Goal: Task Accomplishment & Management: Manage account settings

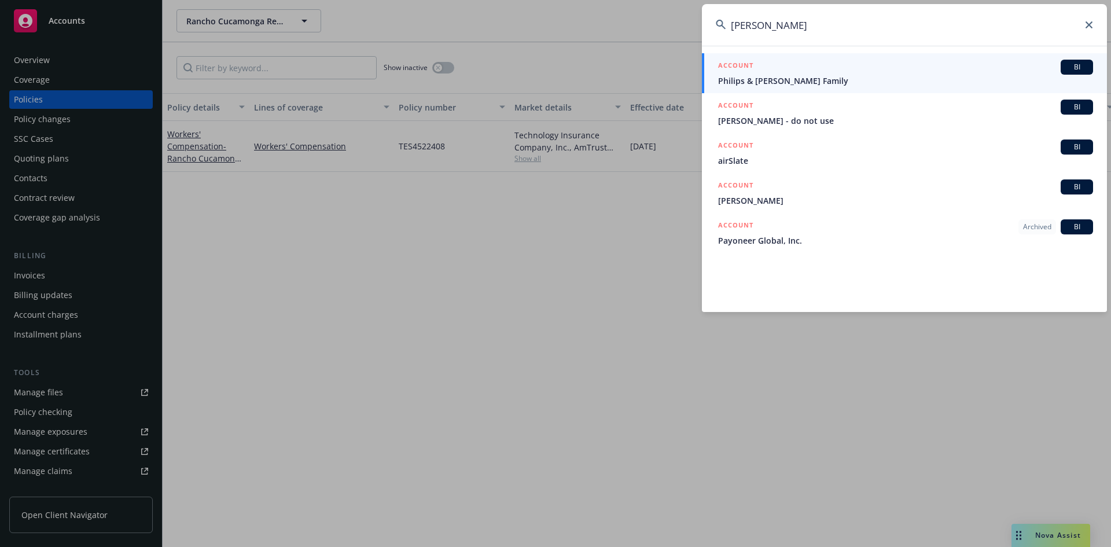
drag, startPoint x: 825, startPoint y: 31, endPoint x: 721, endPoint y: 29, distance: 104.1
click at [722, 29] on div "[PERSON_NAME]" at bounding box center [904, 25] width 405 height 42
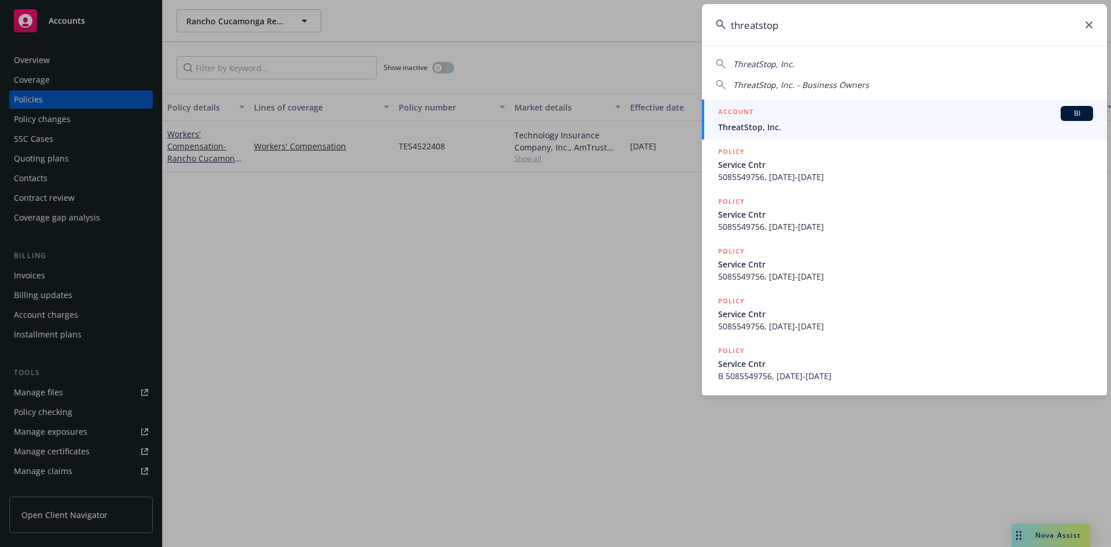
type input "threatstop"
click at [737, 110] on h5 "ACCOUNT" at bounding box center [735, 113] width 35 height 14
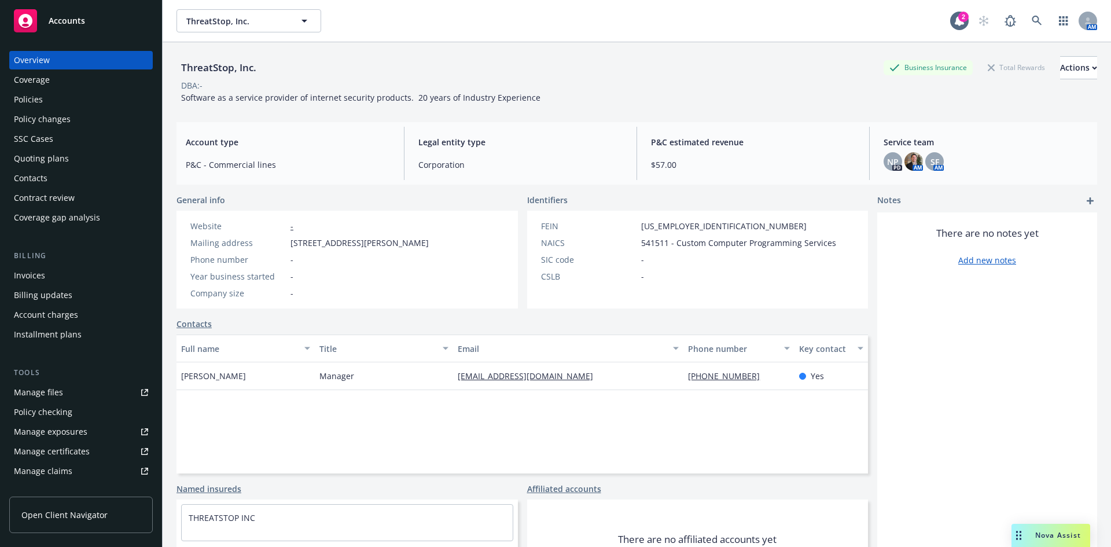
click at [48, 102] on div "Policies" at bounding box center [81, 99] width 134 height 19
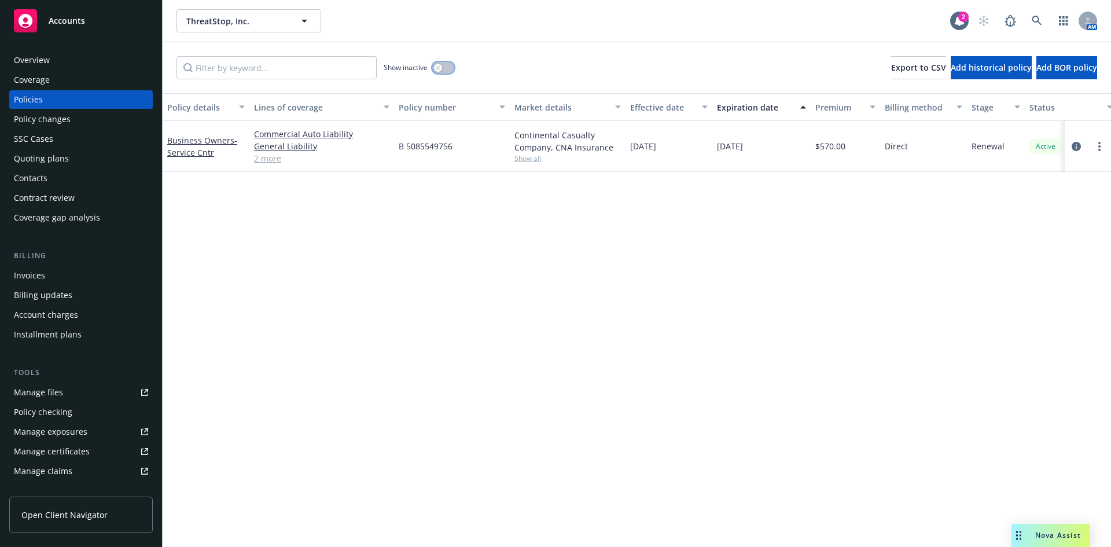
click at [438, 69] on icon "button" at bounding box center [438, 67] width 5 height 5
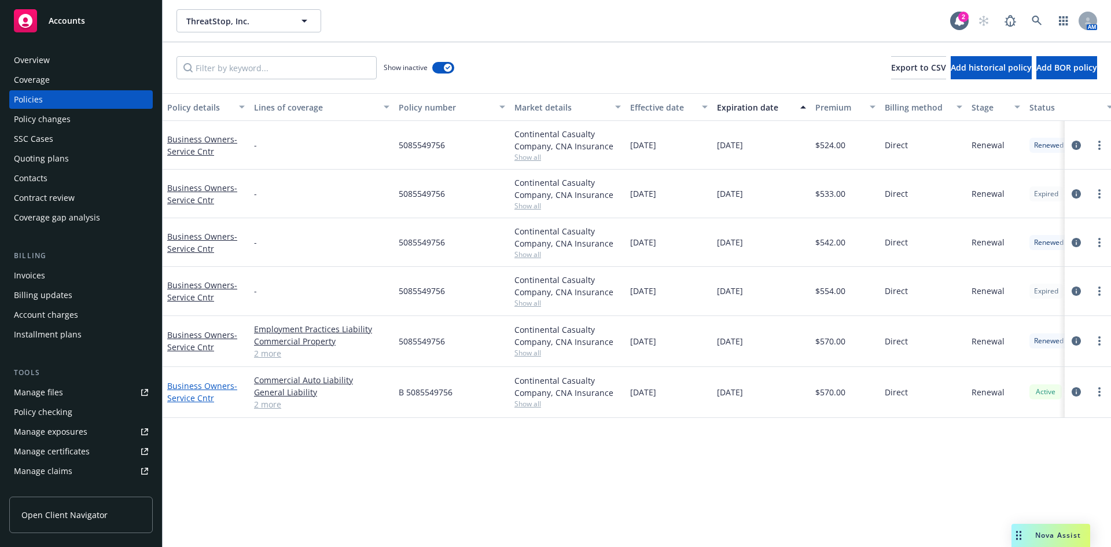
click at [191, 382] on link "Business Owners - Service Cntr" at bounding box center [202, 391] width 70 height 23
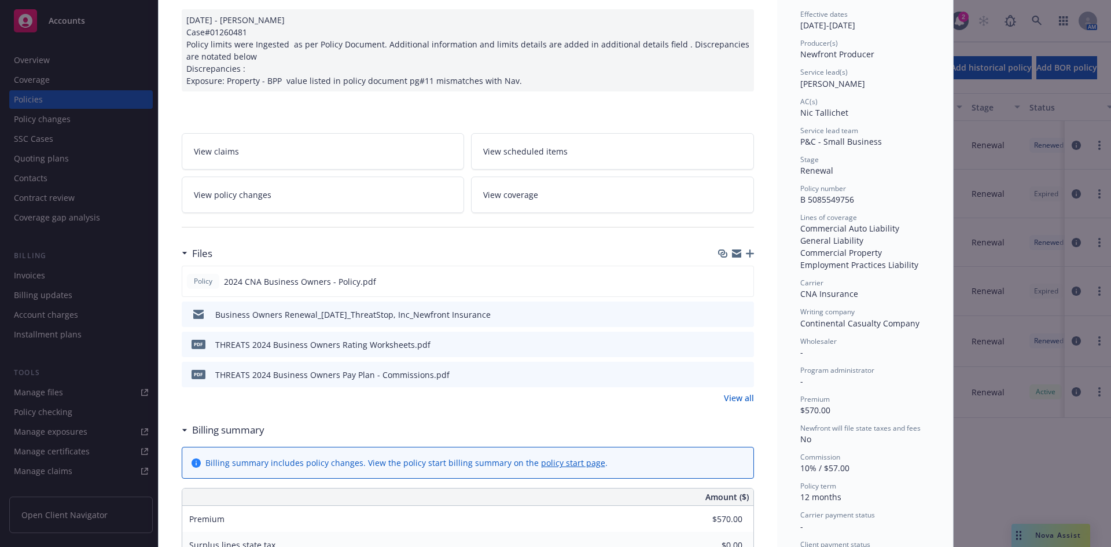
scroll to position [116, 0]
click at [737, 283] on icon "preview file" at bounding box center [742, 279] width 10 height 8
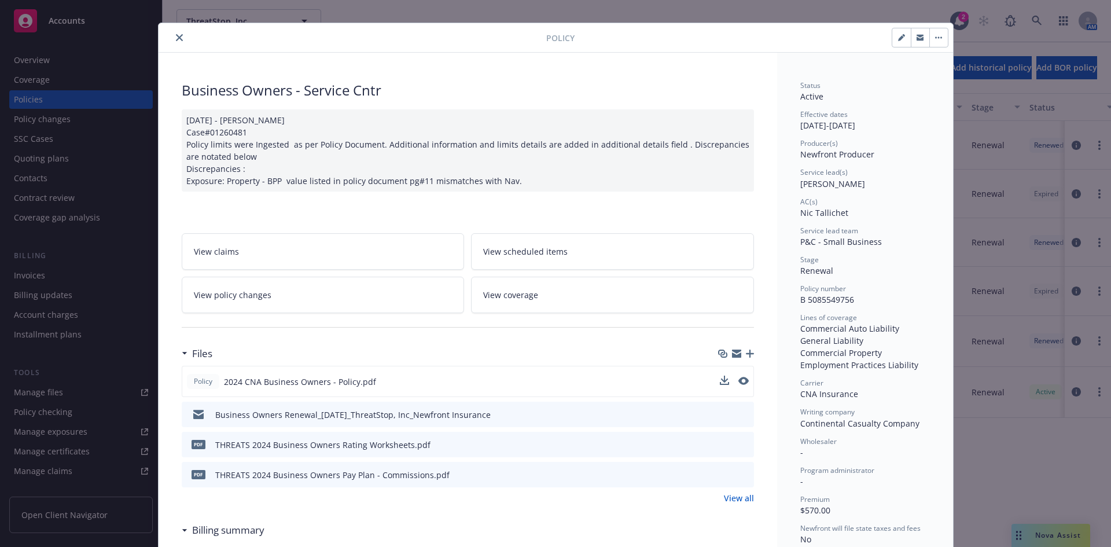
scroll to position [0, 0]
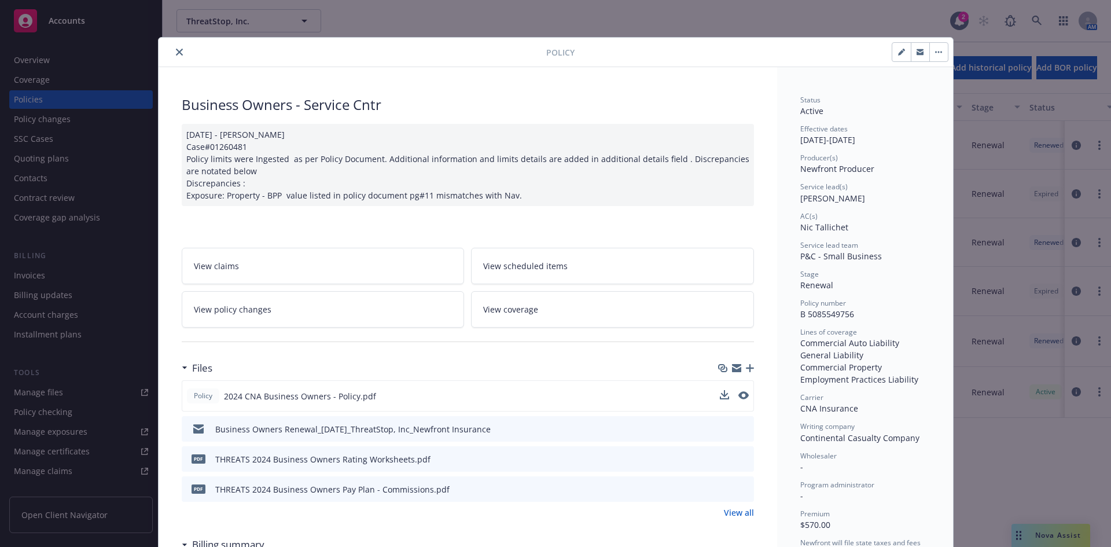
click at [172, 47] on button "close" at bounding box center [179, 52] width 14 height 14
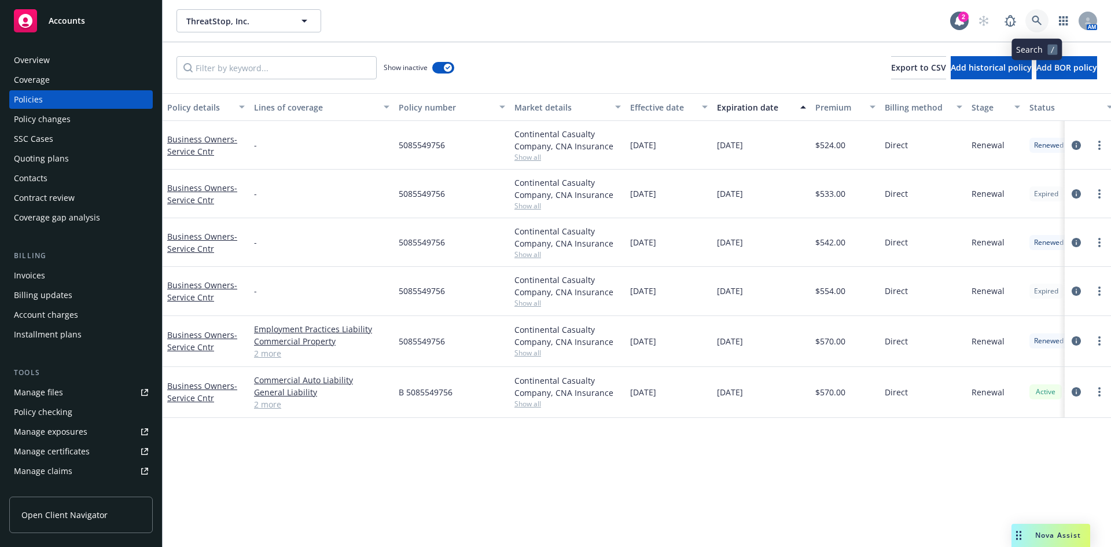
click at [1035, 23] on icon at bounding box center [1036, 21] width 10 height 10
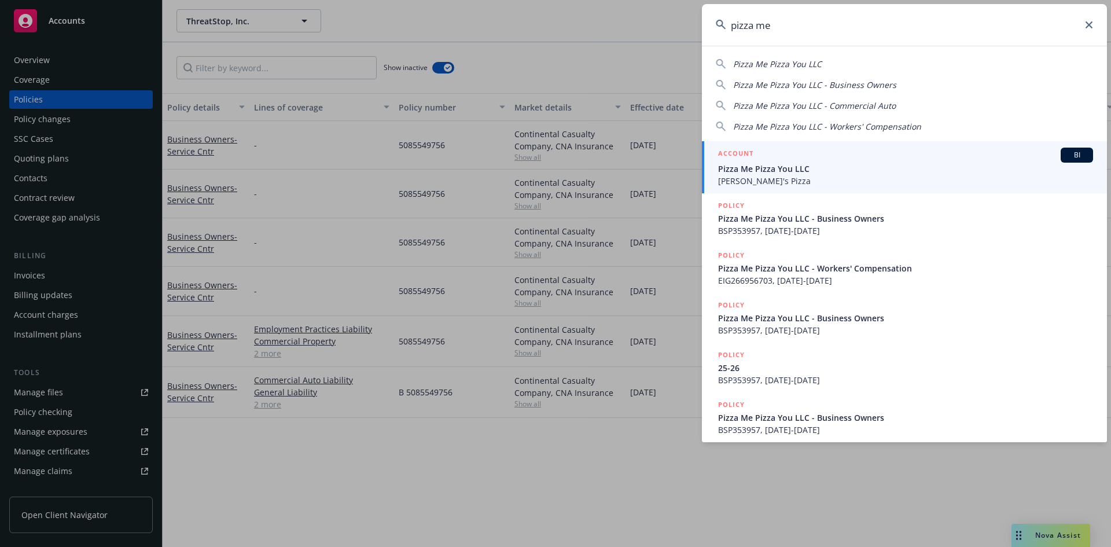
type input "pizza me"
click at [733, 149] on h5 "ACCOUNT" at bounding box center [735, 154] width 35 height 14
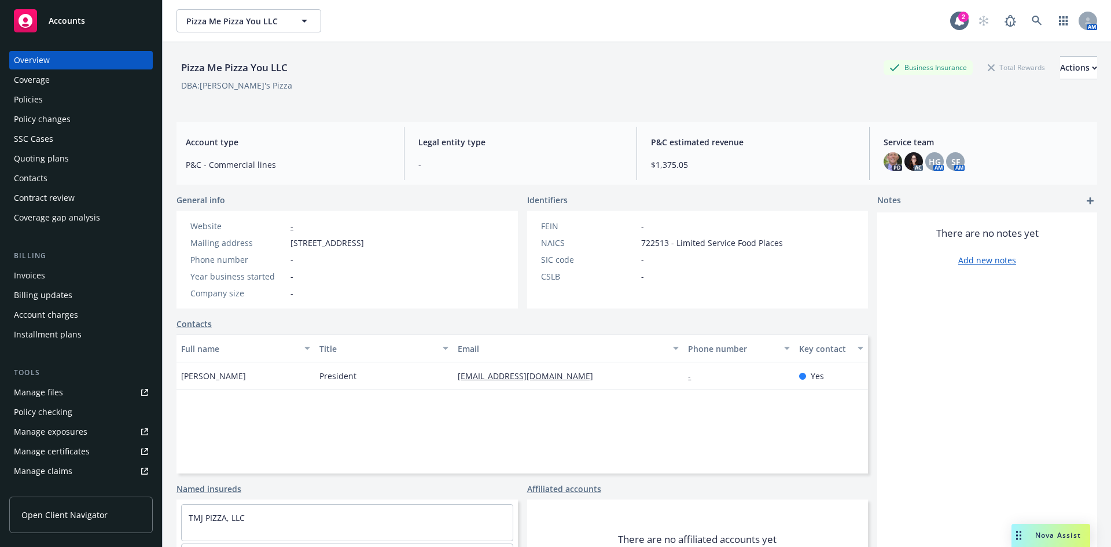
click at [64, 95] on div "Policies" at bounding box center [81, 99] width 134 height 19
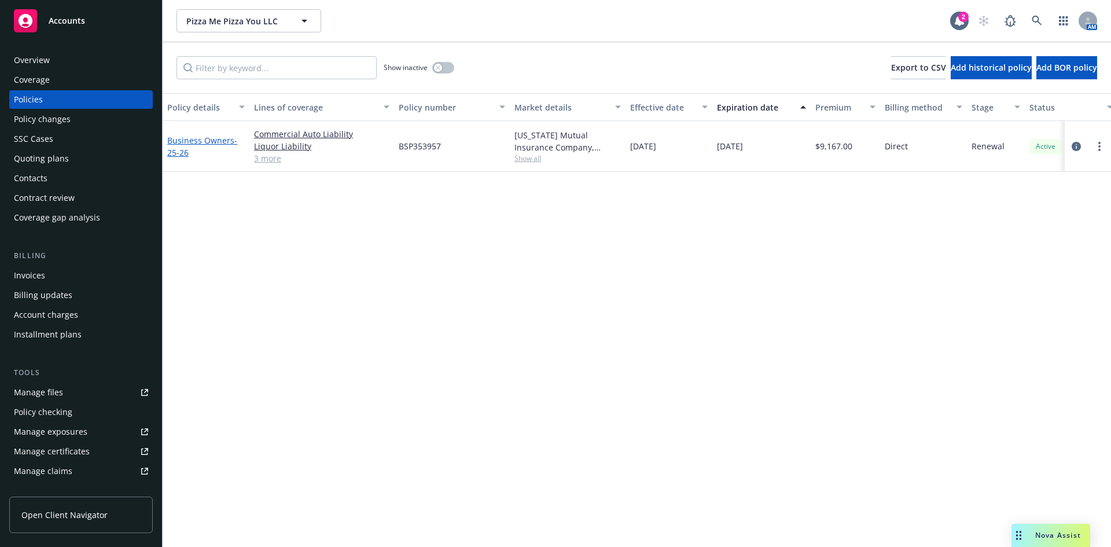
click at [211, 139] on link "Business Owners - 25-26" at bounding box center [202, 146] width 70 height 23
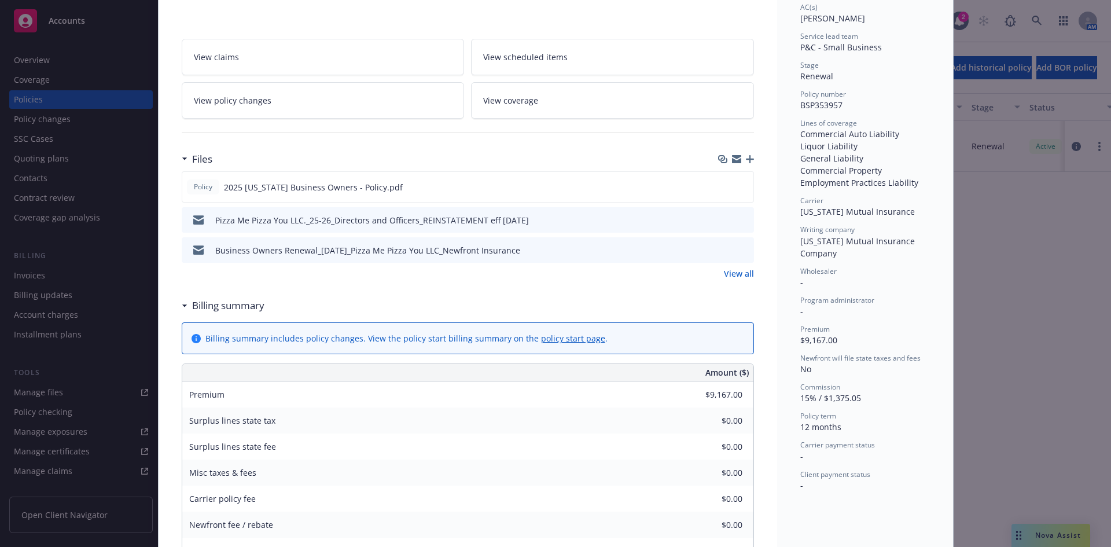
scroll to position [231, 0]
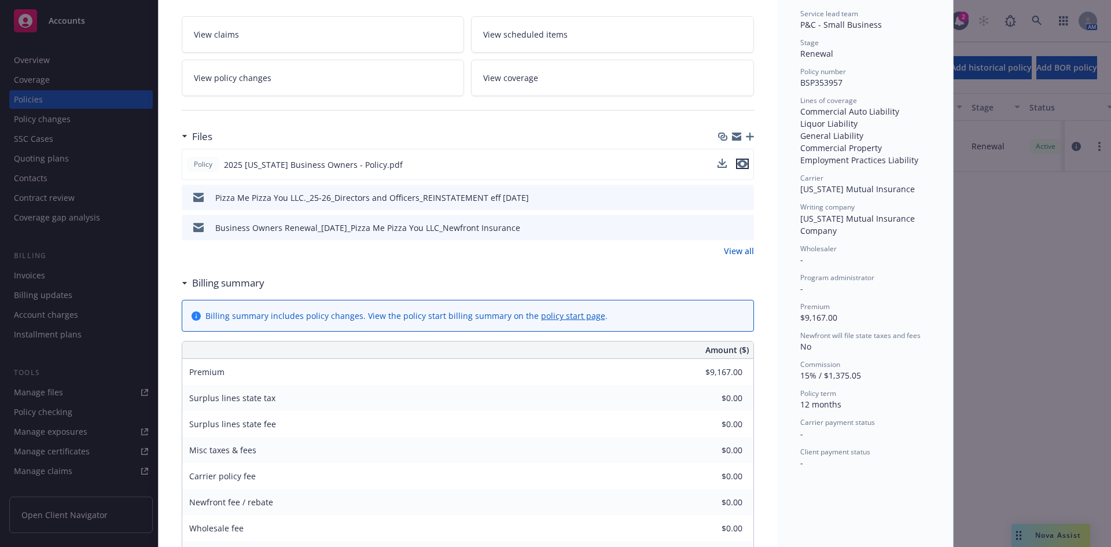
click at [739, 160] on icon "preview file" at bounding box center [742, 164] width 10 height 8
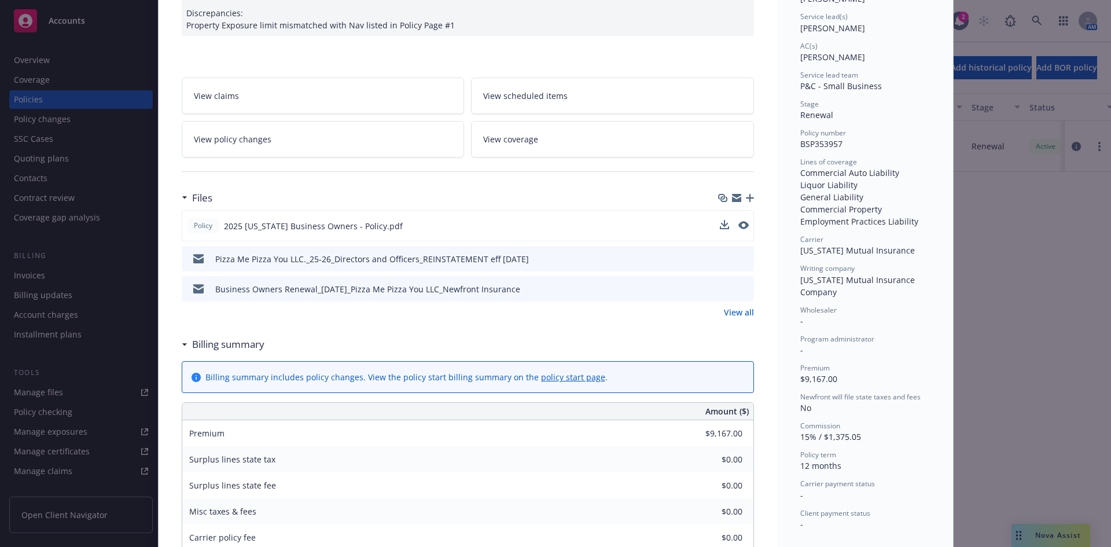
scroll to position [0, 0]
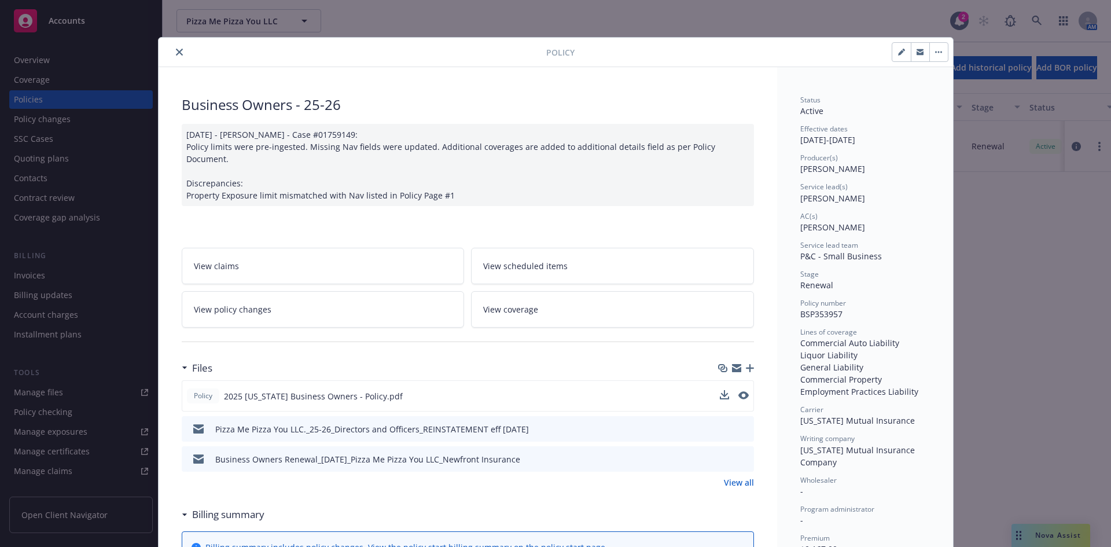
click at [176, 49] on icon "close" at bounding box center [179, 52] width 7 height 7
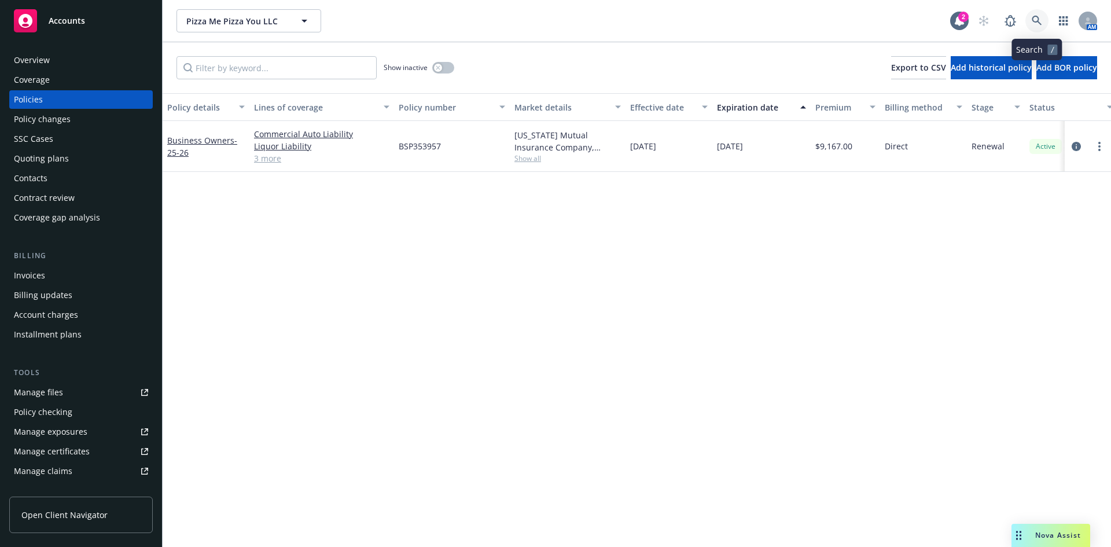
click at [1035, 24] on icon at bounding box center [1036, 21] width 10 height 10
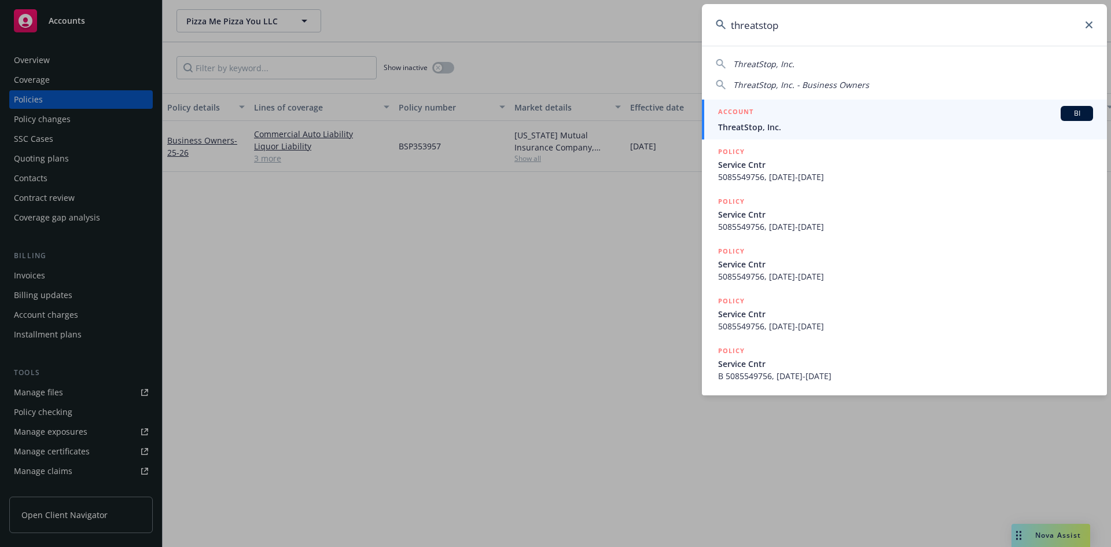
type input "threatstop"
click at [744, 109] on h5 "ACCOUNT" at bounding box center [735, 113] width 35 height 14
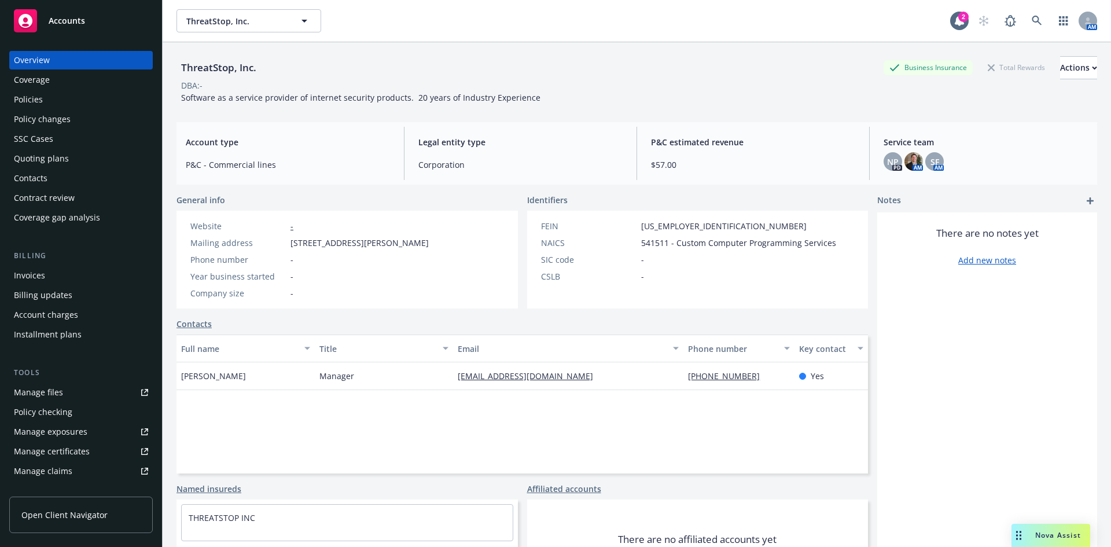
click at [57, 97] on div "Policies" at bounding box center [81, 99] width 134 height 19
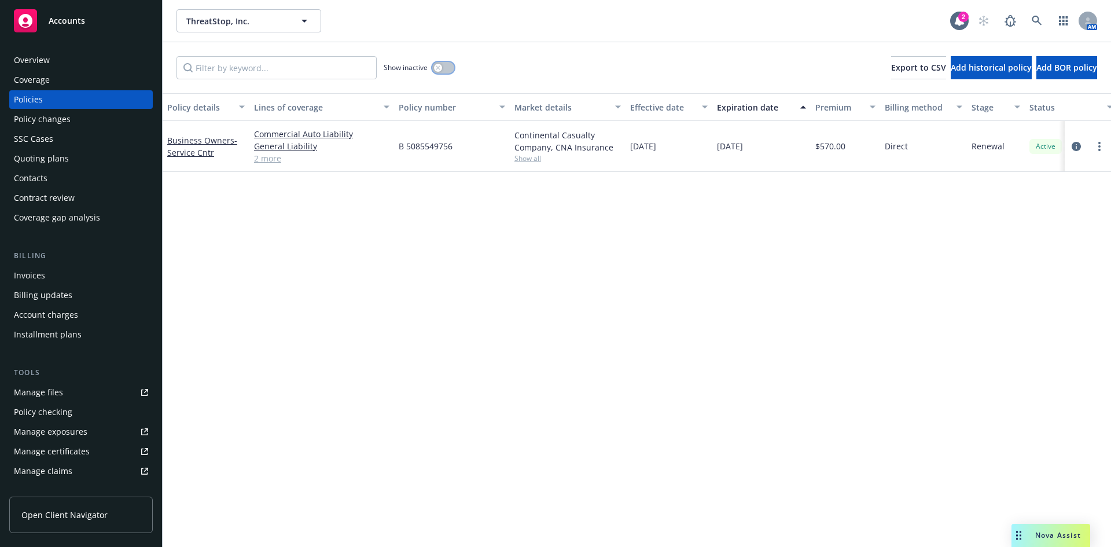
click at [433, 67] on button "button" at bounding box center [443, 68] width 22 height 12
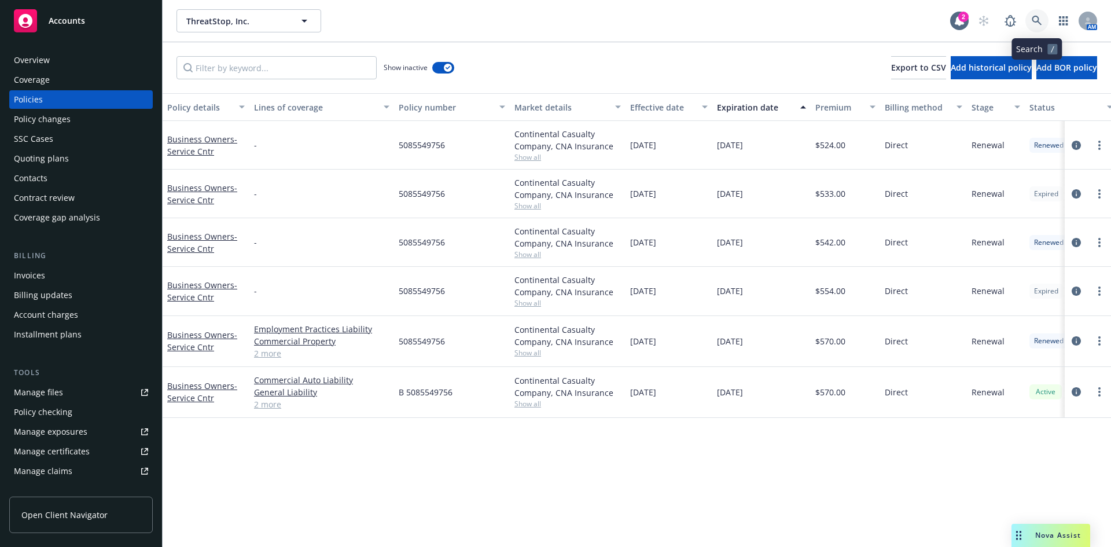
click at [1045, 17] on link at bounding box center [1036, 20] width 23 height 23
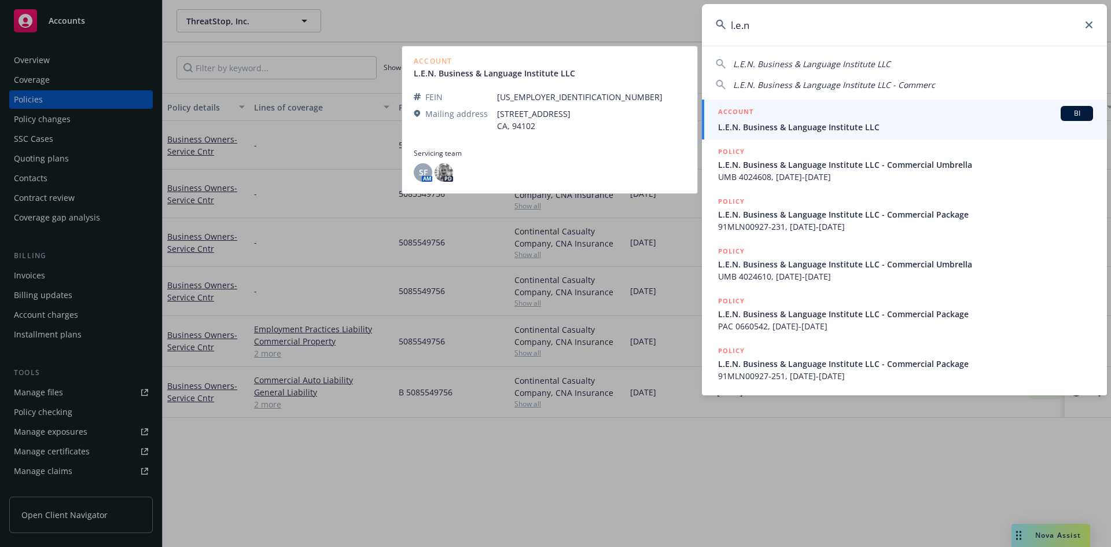
type input "l.e.n"
click at [737, 110] on h5 "ACCOUNT" at bounding box center [735, 113] width 35 height 14
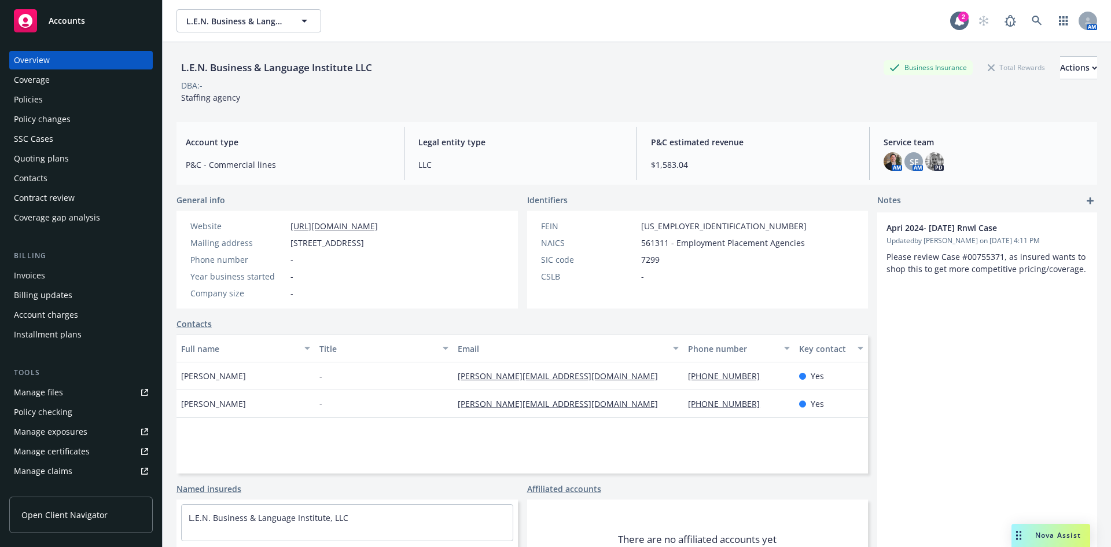
click at [34, 101] on div "Policies" at bounding box center [28, 99] width 29 height 19
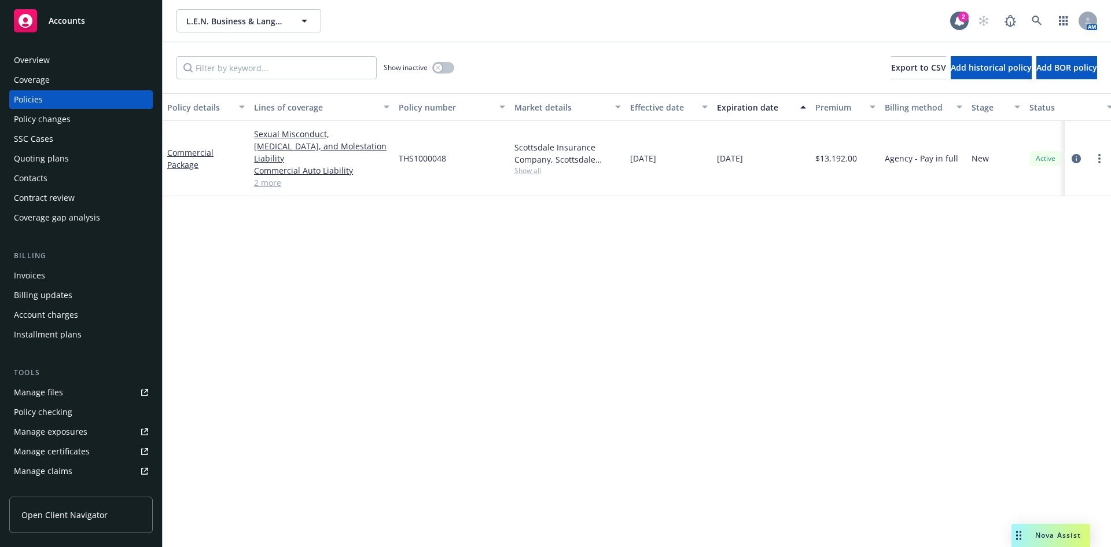
click at [42, 62] on div "Overview" at bounding box center [32, 60] width 36 height 19
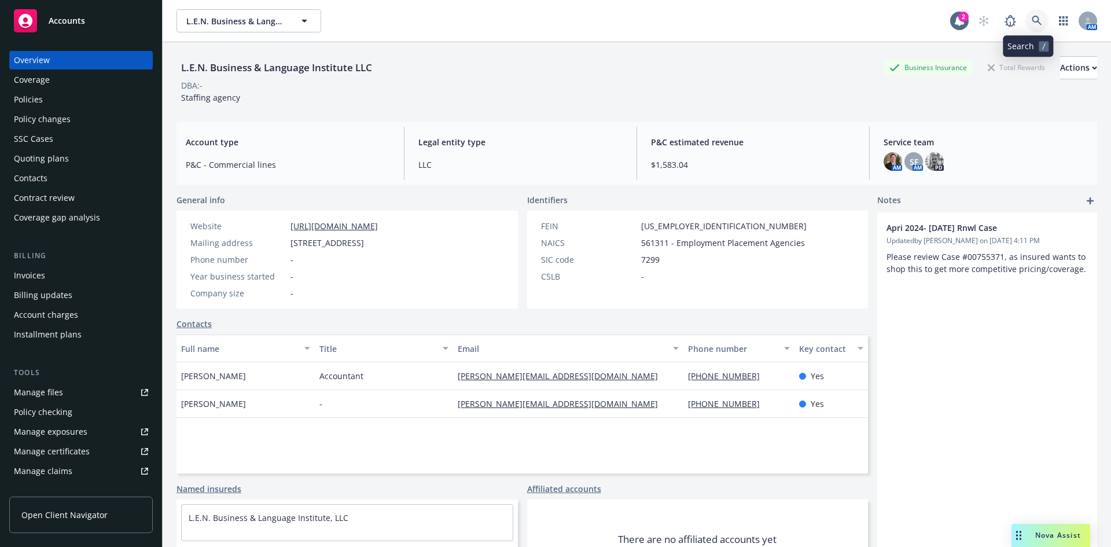
click at [1038, 17] on link at bounding box center [1036, 20] width 23 height 23
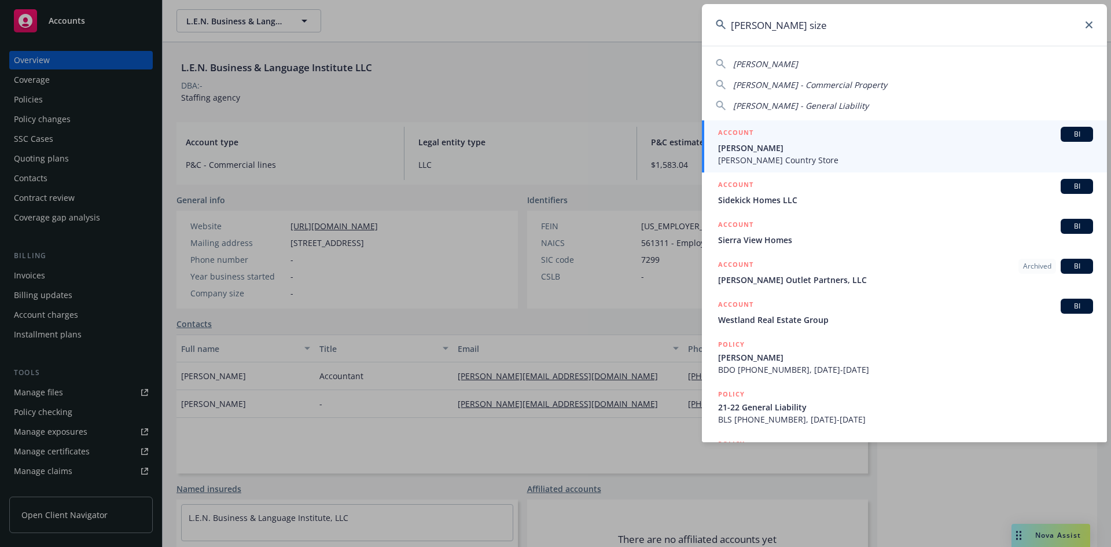
type input "[PERSON_NAME] size"
click at [745, 126] on link "ACCOUNT BI [PERSON_NAME] Country Store" at bounding box center [904, 146] width 405 height 52
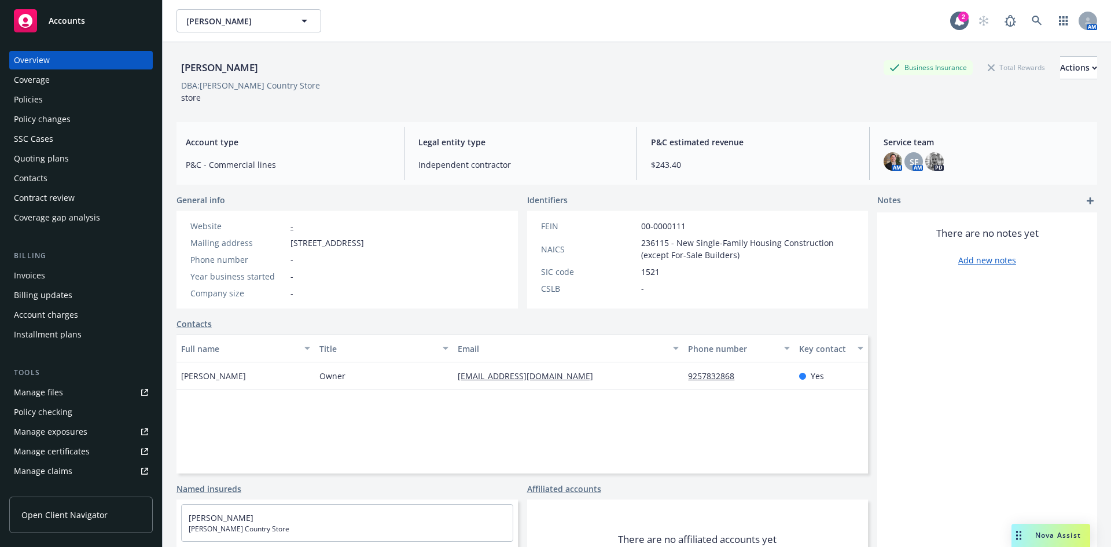
click at [49, 181] on div "Contacts" at bounding box center [81, 178] width 134 height 19
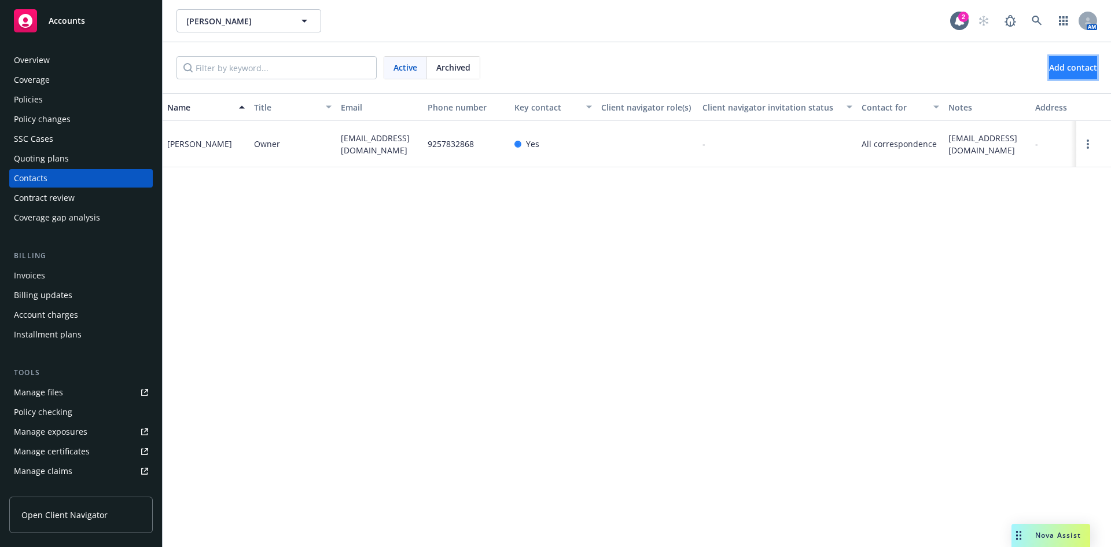
click at [1049, 66] on span "Add contact" at bounding box center [1073, 67] width 48 height 11
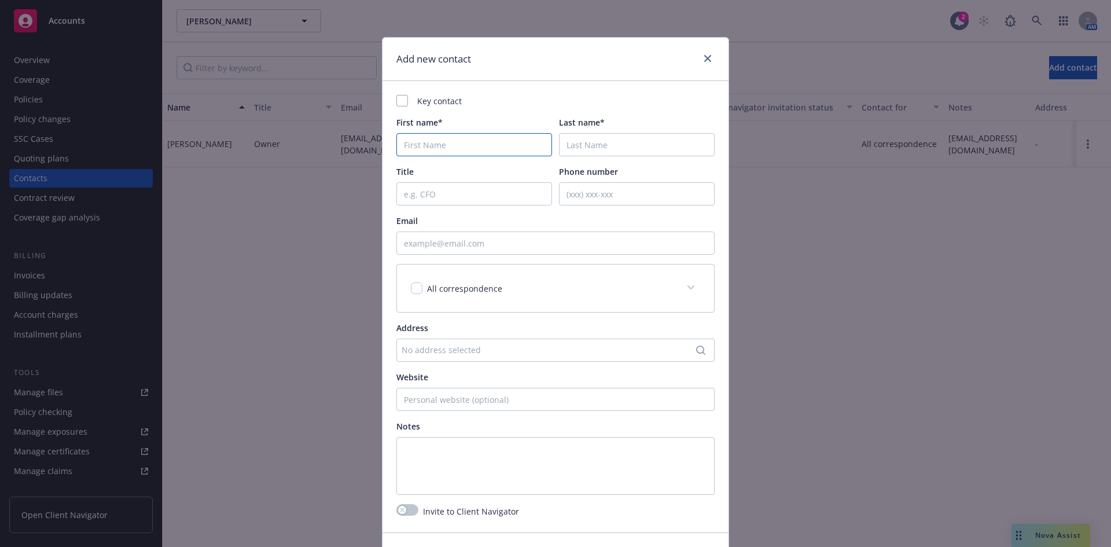
click at [463, 137] on input "First name*" at bounding box center [474, 144] width 156 height 23
click at [396, 98] on div at bounding box center [402, 101] width 12 height 12
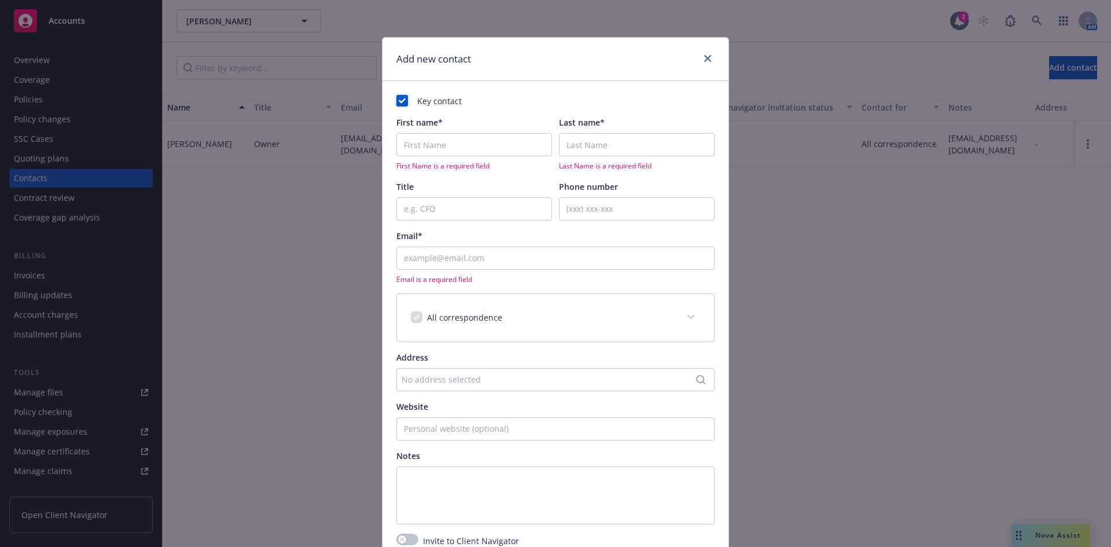
checkbox input "true"
click at [493, 146] on input "First name*" at bounding box center [474, 144] width 156 height 23
click at [426, 258] on input "Email*" at bounding box center [555, 257] width 318 height 23
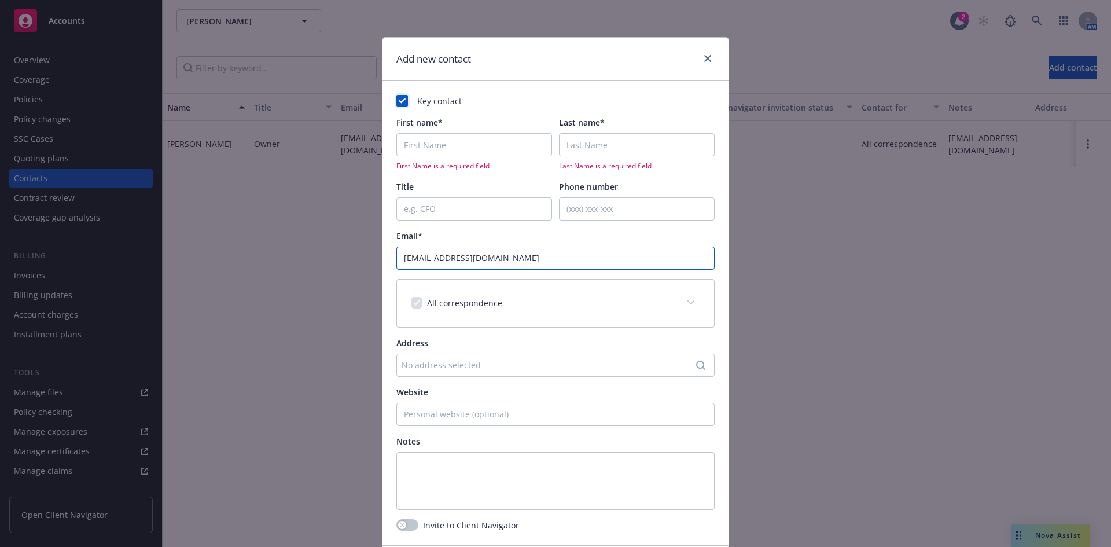
type input "[EMAIL_ADDRESS][DOMAIN_NAME]"
click at [463, 144] on input "First name*" at bounding box center [474, 144] width 156 height 23
click at [452, 147] on input "First name*" at bounding box center [474, 144] width 156 height 23
click at [474, 143] on input "First name*" at bounding box center [474, 144] width 156 height 23
type input "[PERSON_NAME]"
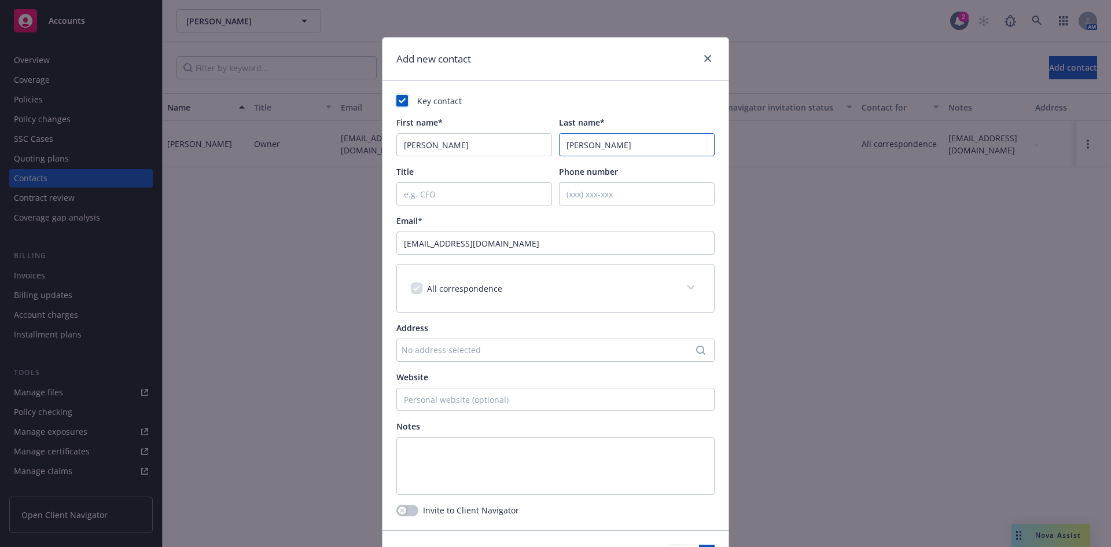
type input "[PERSON_NAME]"
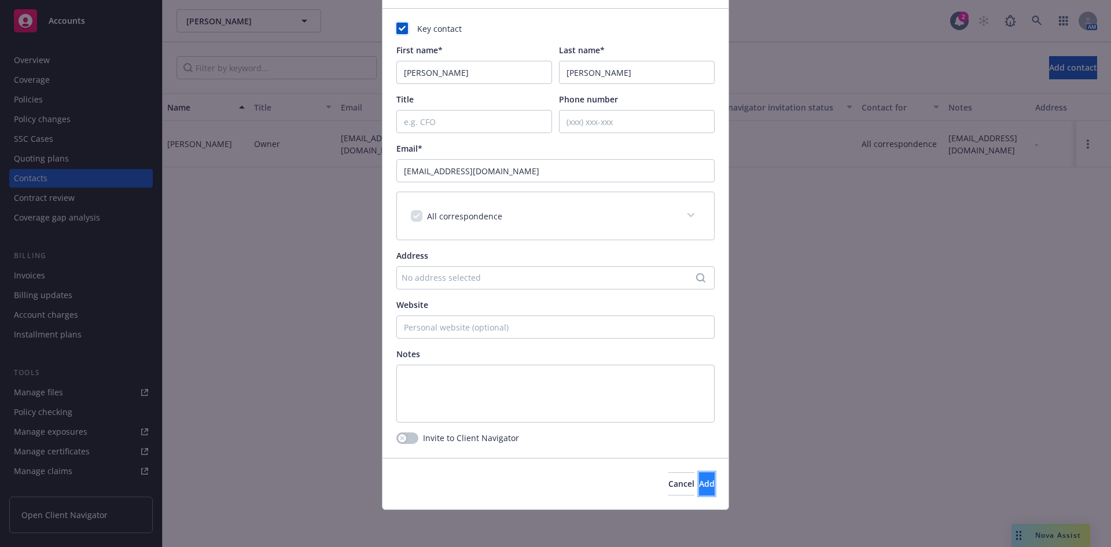
click at [699, 481] on span "Add" at bounding box center [707, 483] width 16 height 11
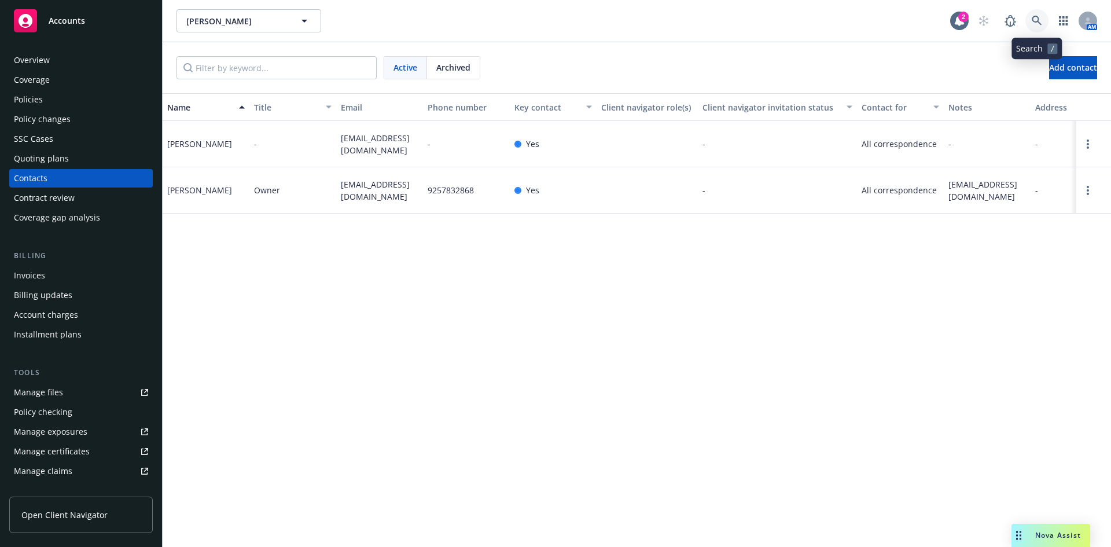
click at [1038, 21] on icon at bounding box center [1036, 21] width 10 height 10
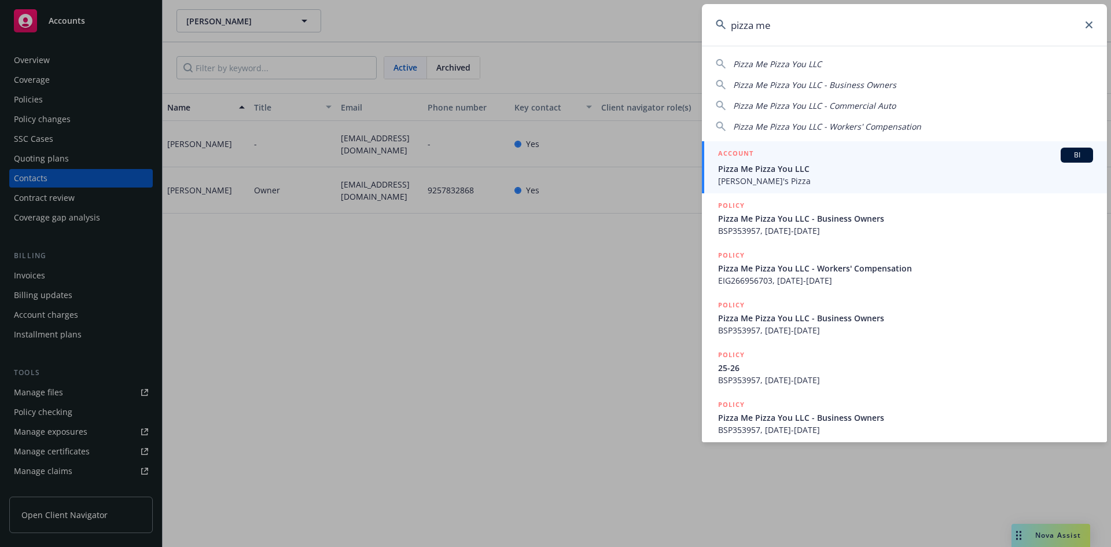
type input "pizza me"
click at [736, 149] on h5 "ACCOUNT" at bounding box center [735, 154] width 35 height 14
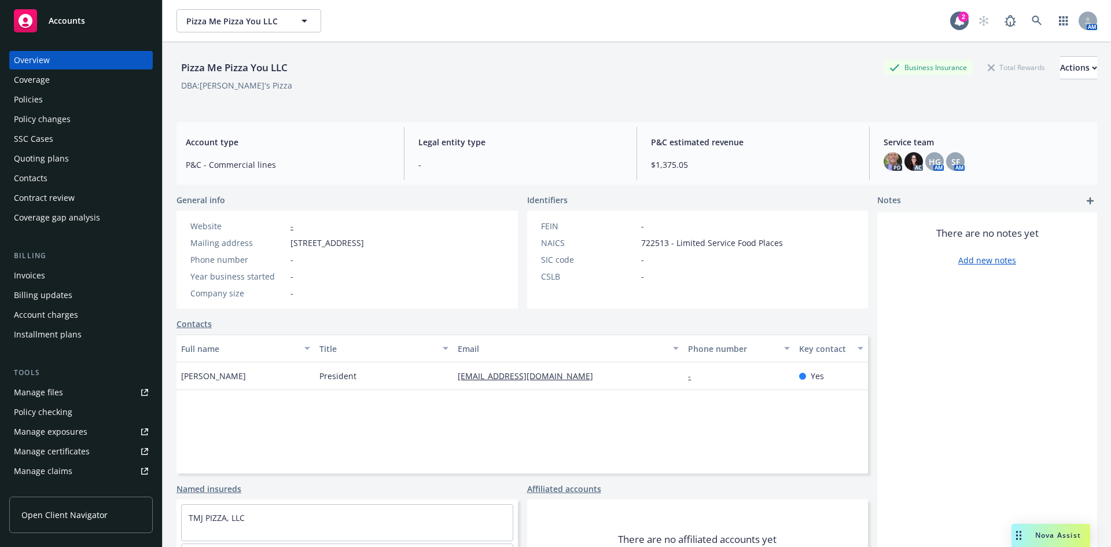
click at [42, 173] on div "Contacts" at bounding box center [31, 178] width 34 height 19
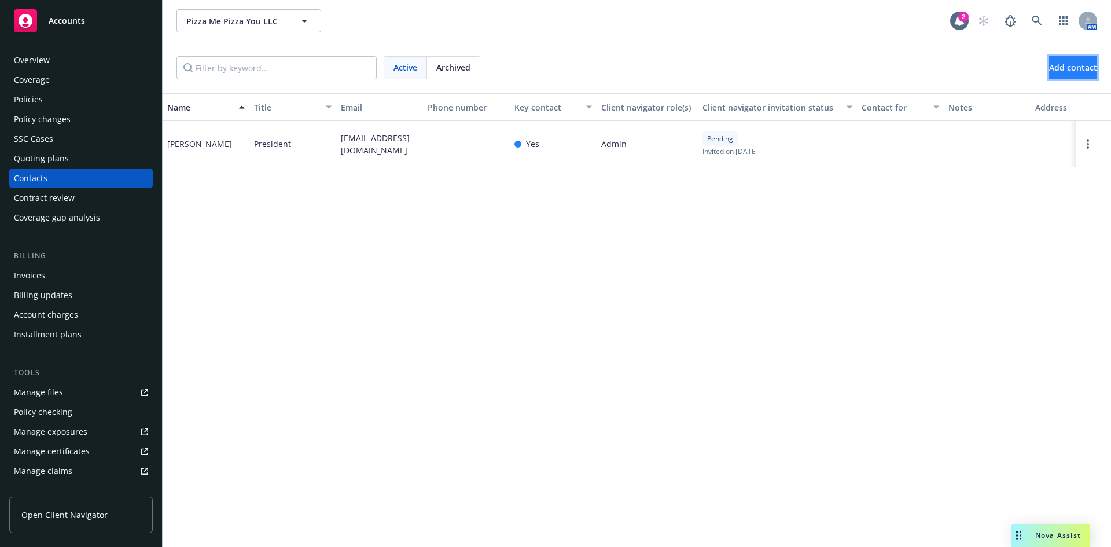
click at [1071, 72] on span "Add contact" at bounding box center [1073, 67] width 48 height 11
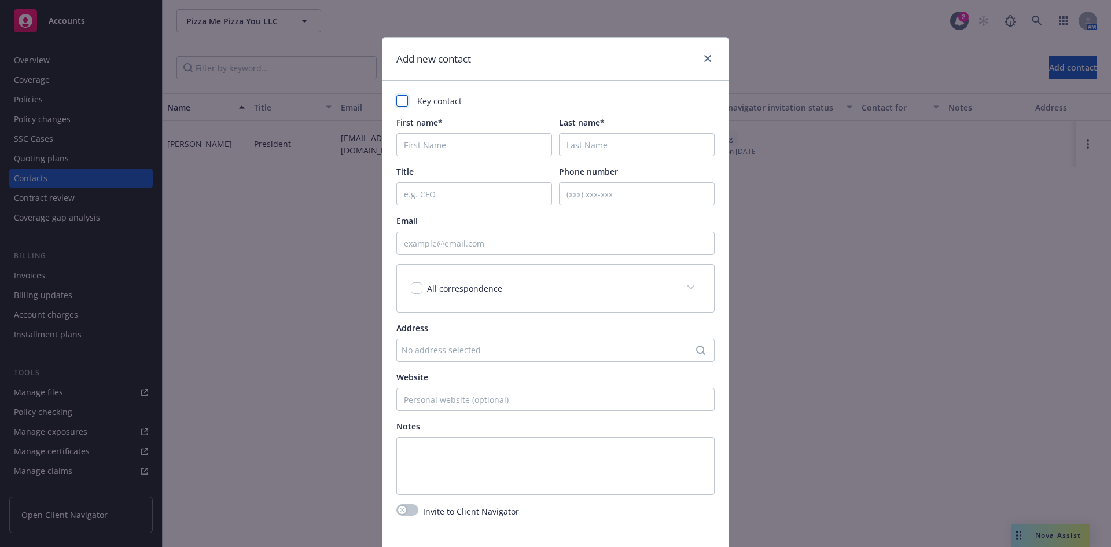
click at [398, 101] on div at bounding box center [402, 101] width 12 height 12
checkbox input "true"
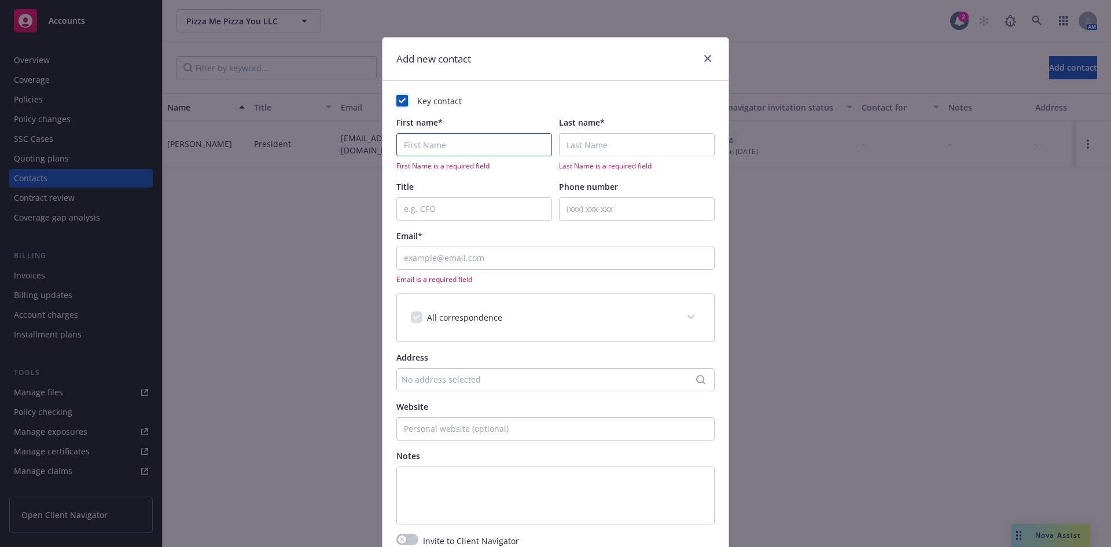
click at [433, 150] on input "First name*" at bounding box center [474, 144] width 156 height 23
type input "[PERSON_NAME]"
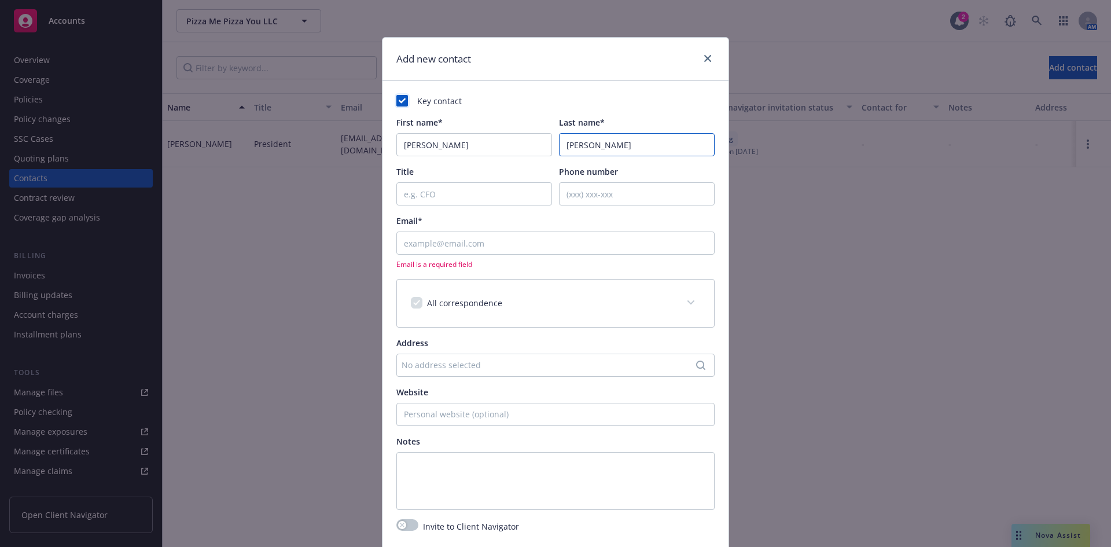
type input "[PERSON_NAME]"
paste input "[EMAIL_ADDRESS][DOMAIN_NAME]"
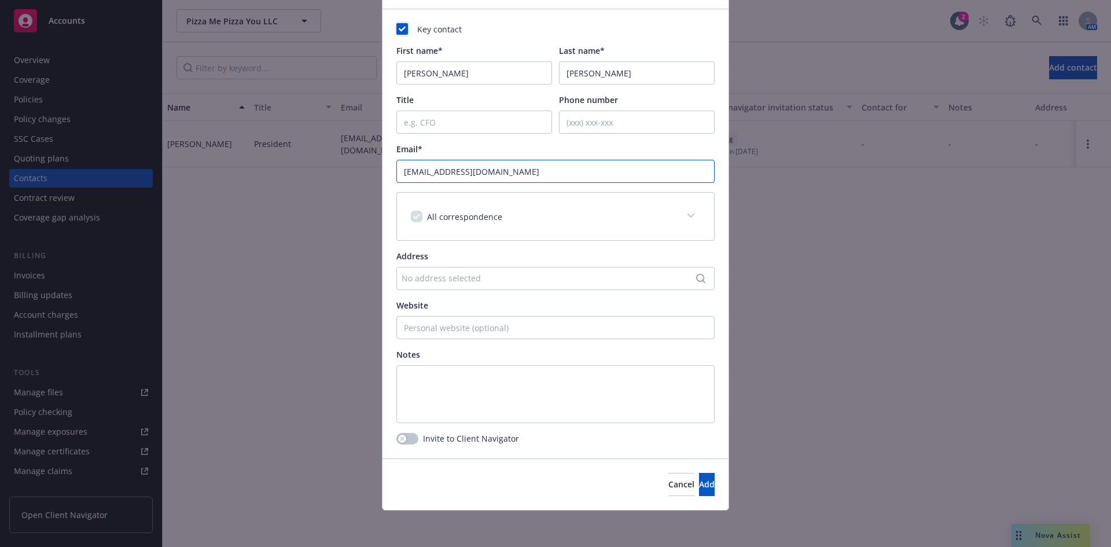
scroll to position [72, 0]
type input "[EMAIL_ADDRESS][DOMAIN_NAME]"
click at [699, 482] on button "Add" at bounding box center [707, 483] width 16 height 23
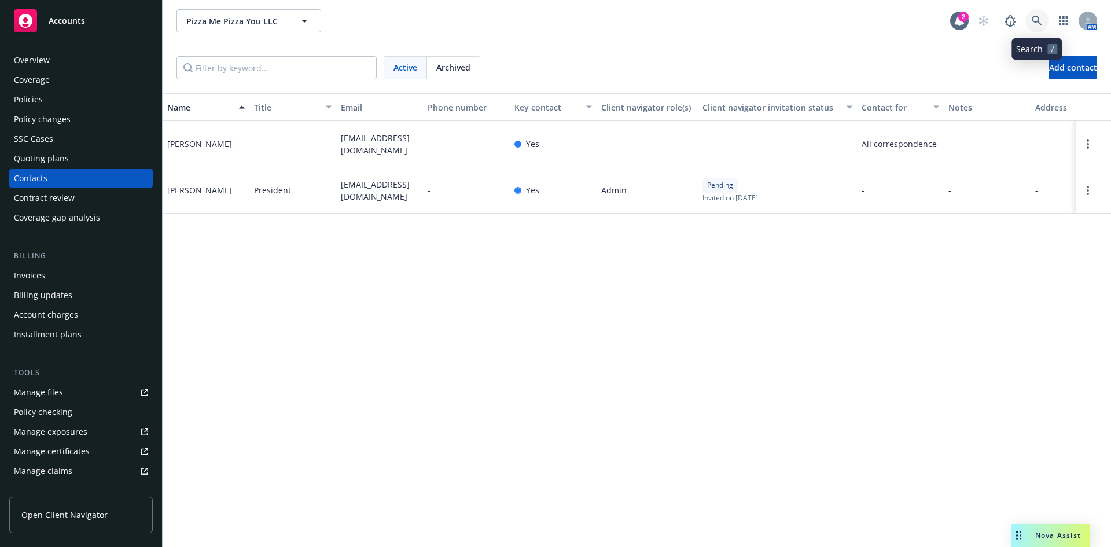
click at [1036, 20] on icon at bounding box center [1036, 21] width 10 height 10
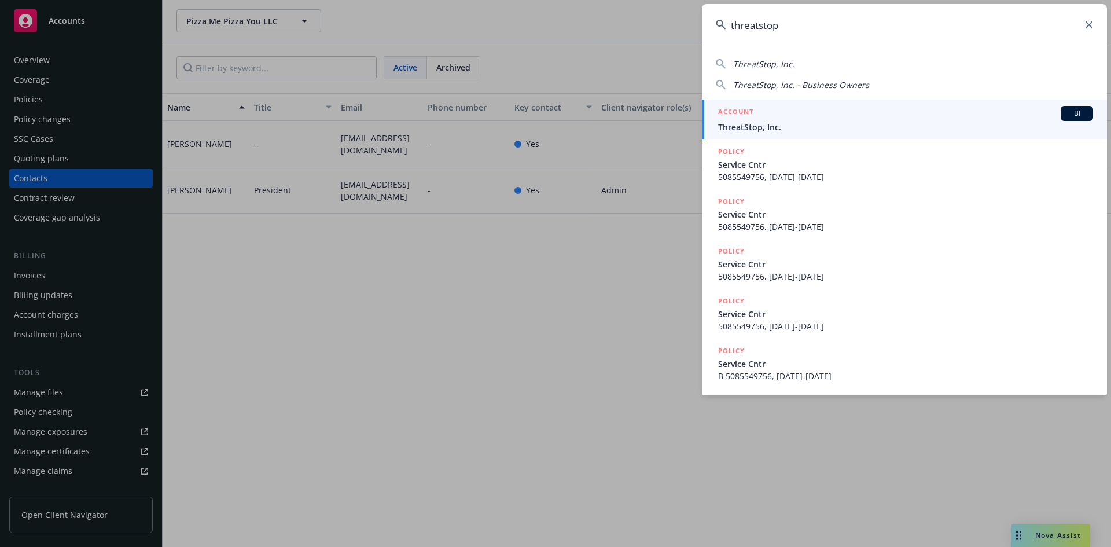
type input "threatstop"
click at [743, 108] on h5 "ACCOUNT" at bounding box center [735, 113] width 35 height 14
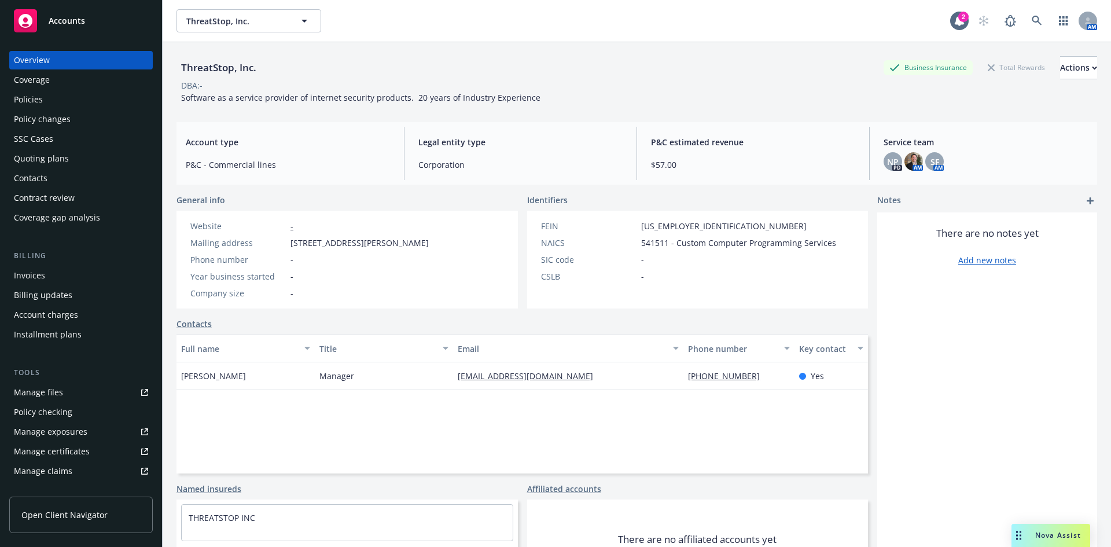
click at [38, 103] on div "Policies" at bounding box center [28, 99] width 29 height 19
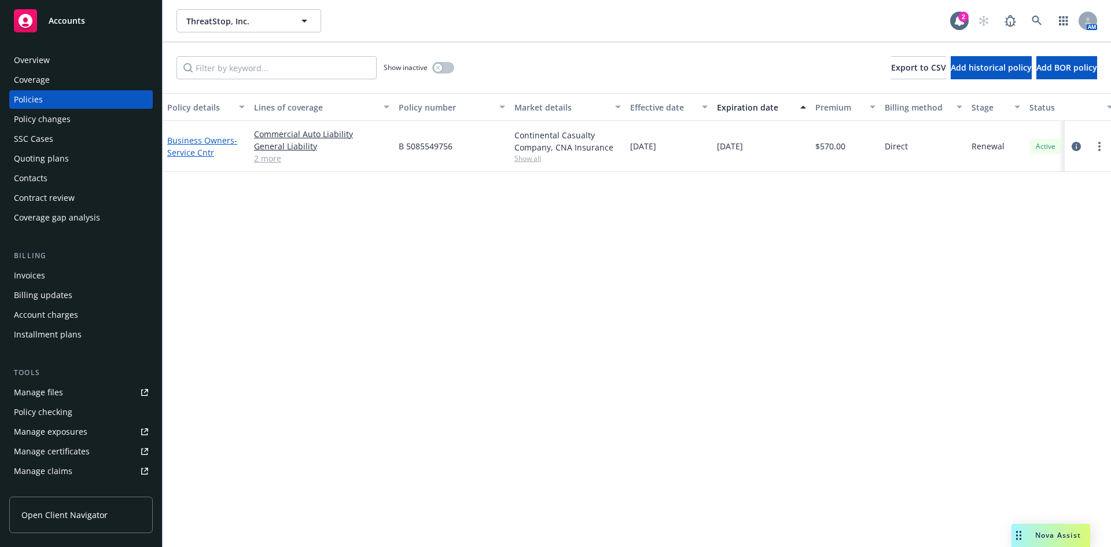
click at [208, 140] on link "Business Owners - Service Cntr" at bounding box center [202, 146] width 70 height 23
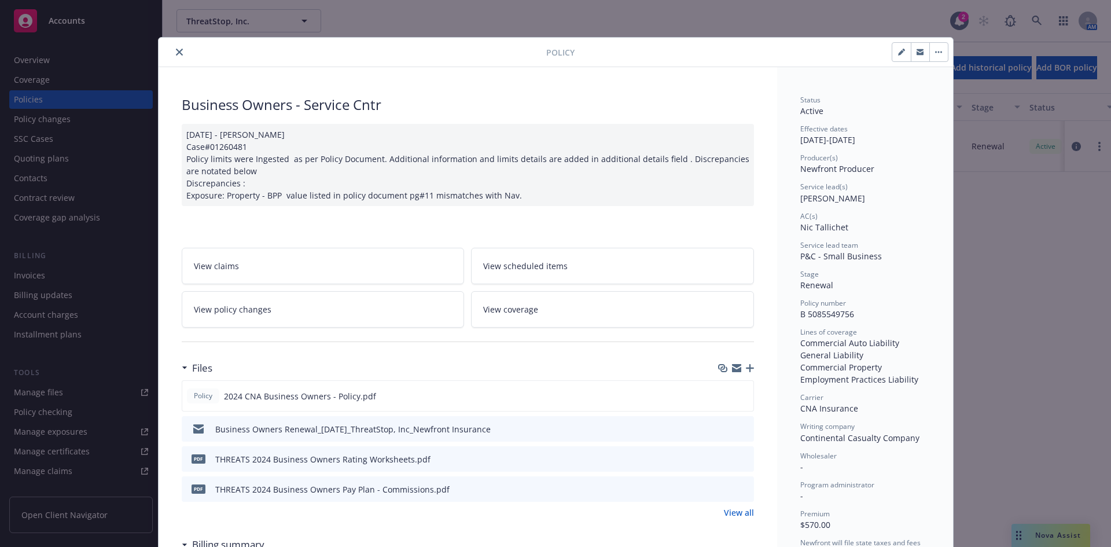
click at [1051, 533] on div "Policy Business Owners - Service Cntr [DATE] - [PERSON_NAME] Case#01260481 Poli…" at bounding box center [555, 273] width 1111 height 547
click at [718, 400] on icon "download file" at bounding box center [722, 394] width 9 height 9
click at [179, 48] on button "close" at bounding box center [179, 52] width 14 height 14
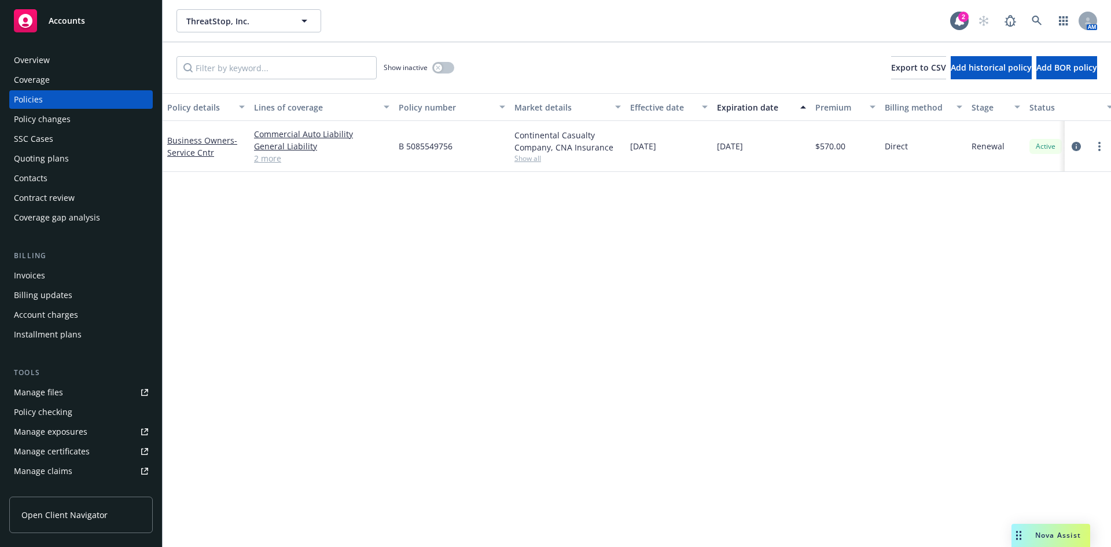
click at [1042, 530] on span "Nova Assist" at bounding box center [1058, 535] width 46 height 10
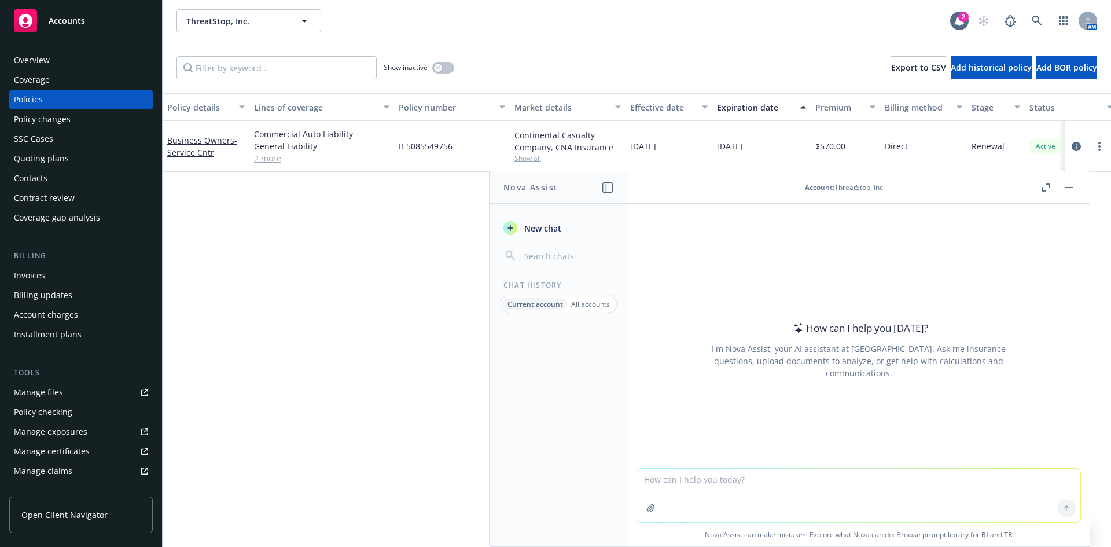
click at [648, 507] on icon "button" at bounding box center [651, 508] width 8 height 8
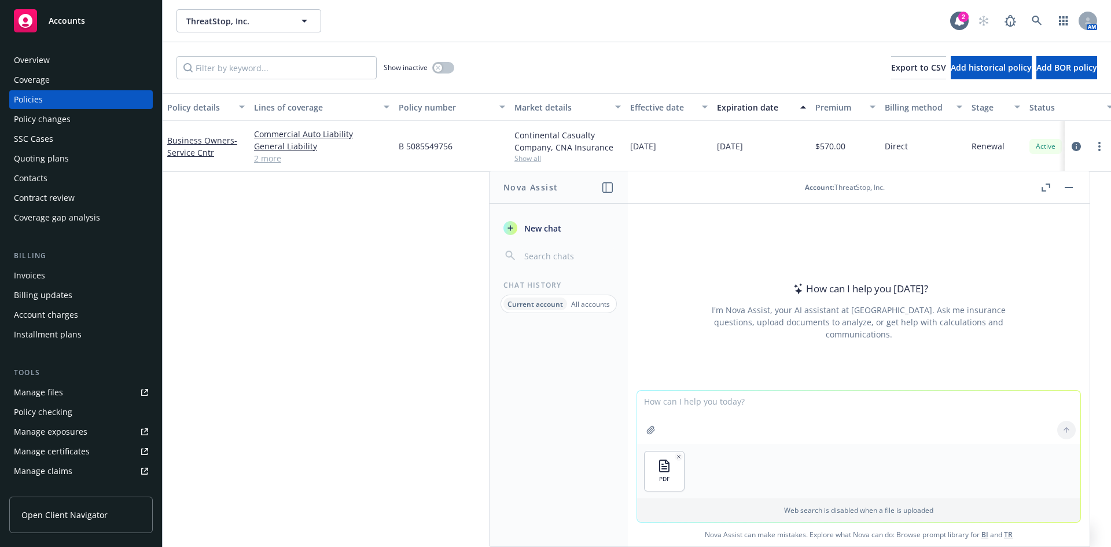
click at [647, 424] on button "button" at bounding box center [650, 429] width 19 height 19
click at [711, 400] on textarea at bounding box center [858, 416] width 443 height 53
type textarea "Can you compare these and tell me the differences"
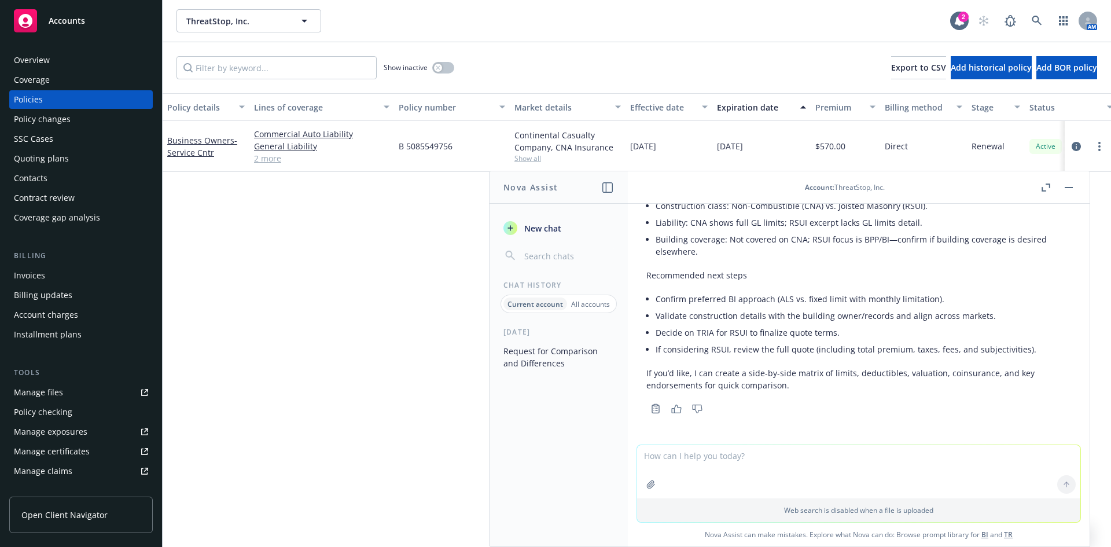
scroll to position [1284, 0]
click at [721, 453] on textarea at bounding box center [858, 471] width 443 height 53
type textarea "yes please complete a side by side matrix"
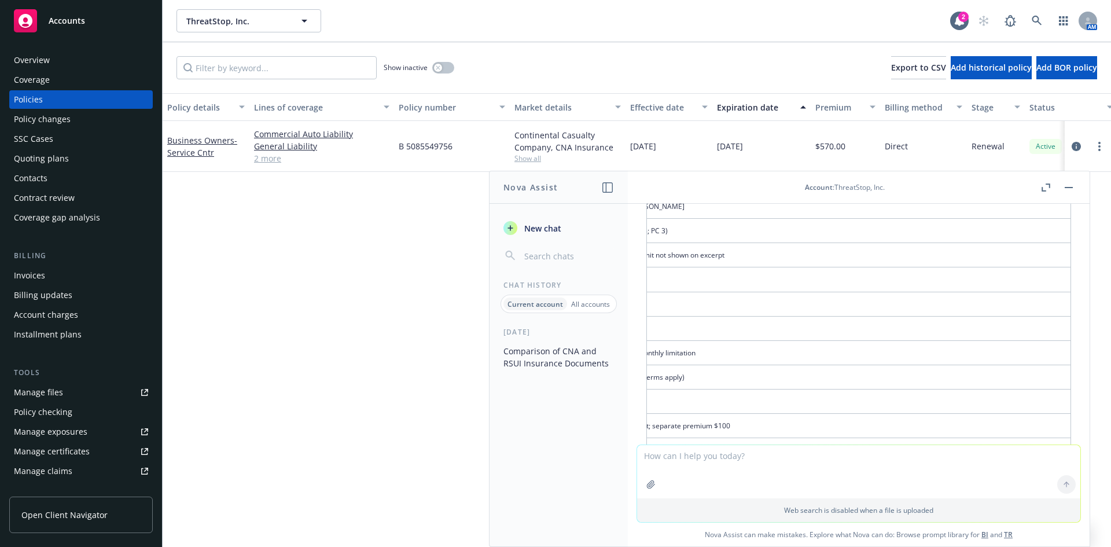
scroll to position [1677, 0]
click at [779, 398] on td "$50,000 limit with 1/3 monthly limitation" at bounding box center [814, 386] width 513 height 24
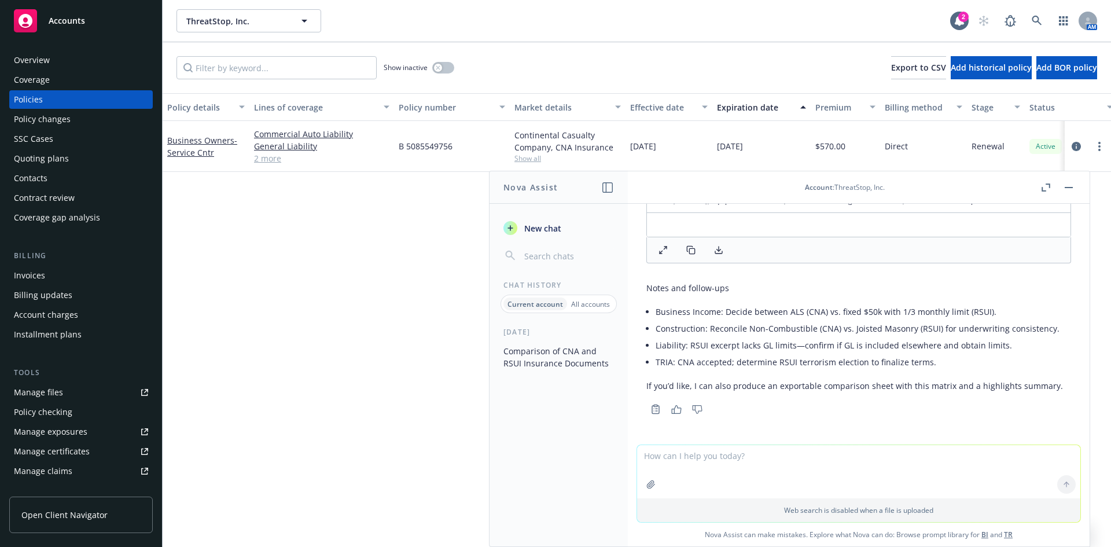
scroll to position [2116, 0]
click at [720, 248] on icon at bounding box center [718, 249] width 9 height 9
click at [692, 248] on rect at bounding box center [691, 250] width 5 height 5
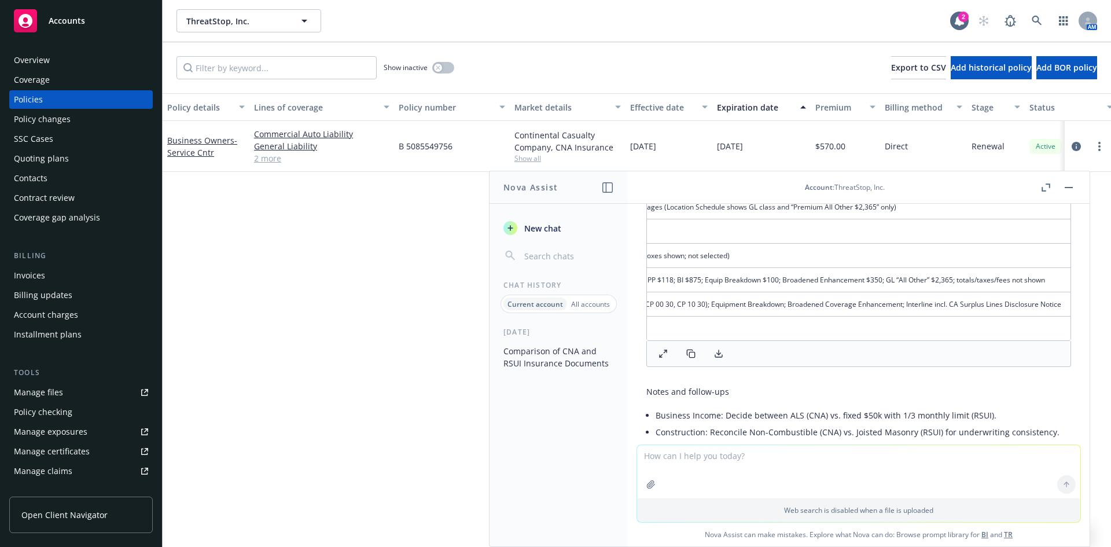
scroll to position [1942, 0]
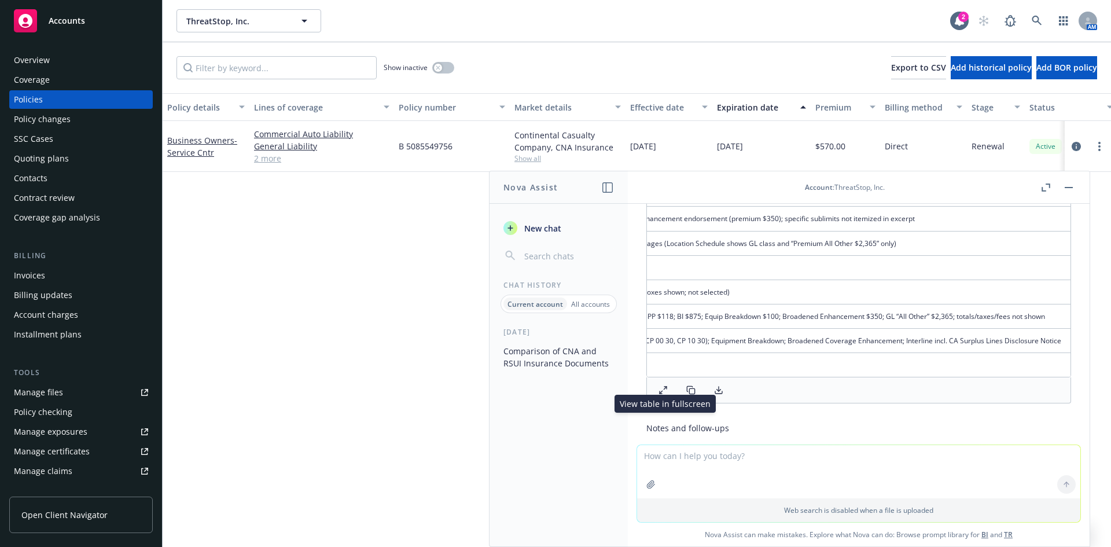
click at [661, 394] on icon at bounding box center [662, 389] width 9 height 9
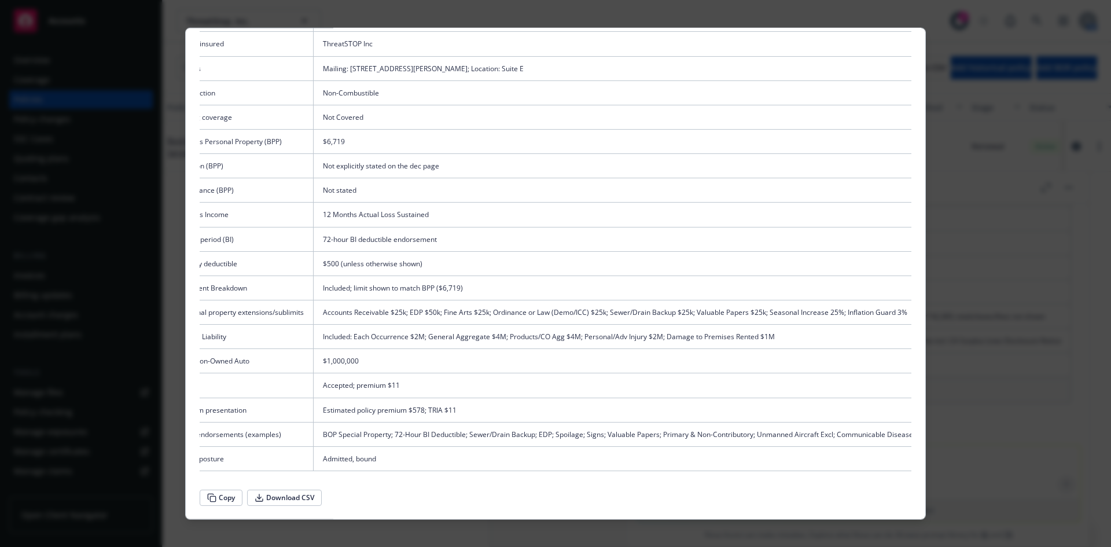
scroll to position [0, 32]
click at [277, 497] on button "Download CSV" at bounding box center [284, 497] width 75 height 16
click at [225, 493] on button "Copy" at bounding box center [221, 497] width 43 height 16
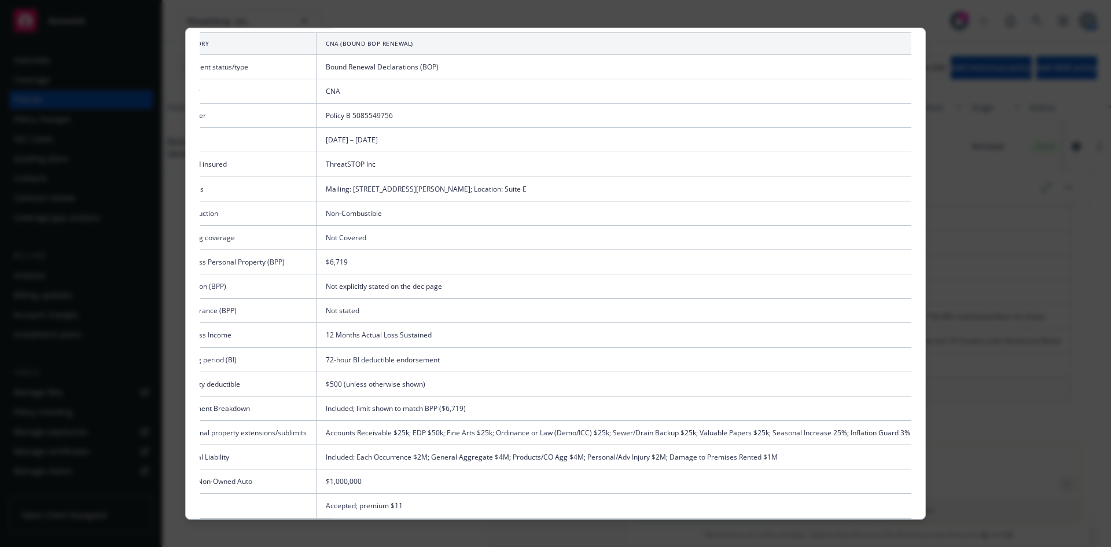
scroll to position [0, 0]
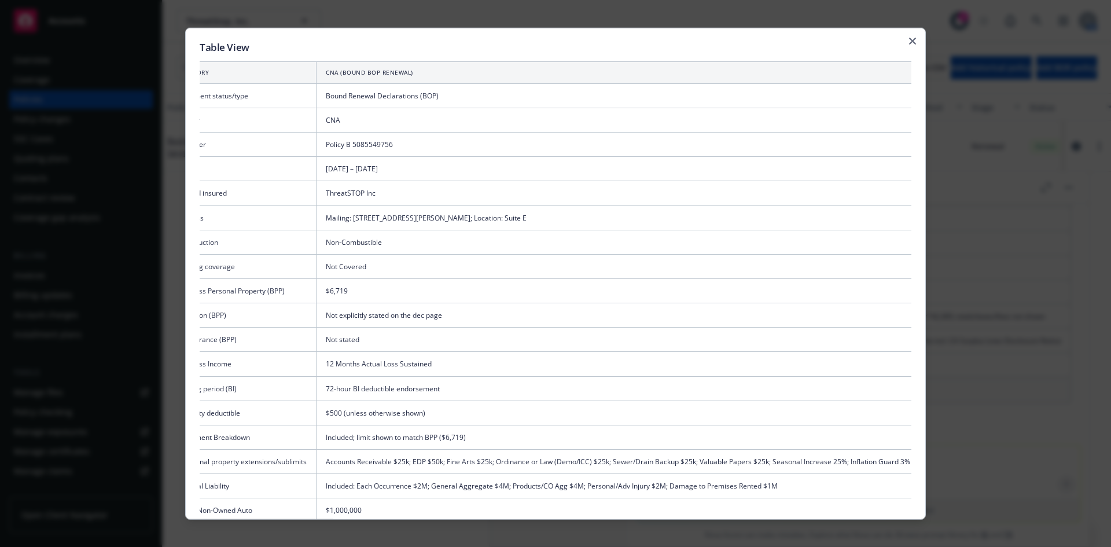
drag, startPoint x: 905, startPoint y: 36, endPoint x: 885, endPoint y: 83, distance: 51.0
click at [905, 36] on div "Table View Category CNA (Bound BOP Renewal) RSUI (Quote – Property Focus) Docum…" at bounding box center [555, 273] width 740 height 492
click at [909, 42] on icon "button" at bounding box center [912, 40] width 7 height 7
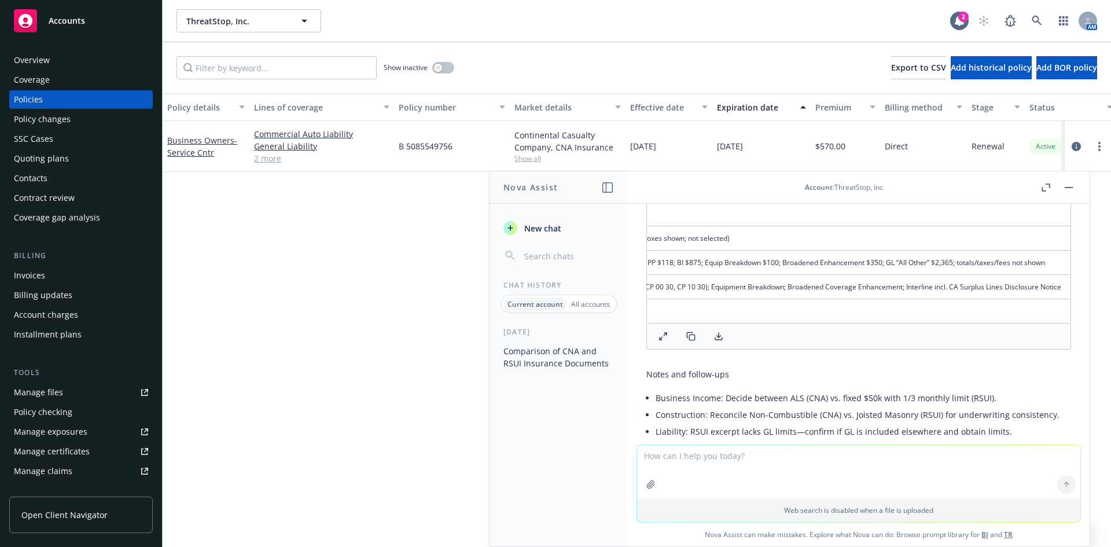
scroll to position [2000, 0]
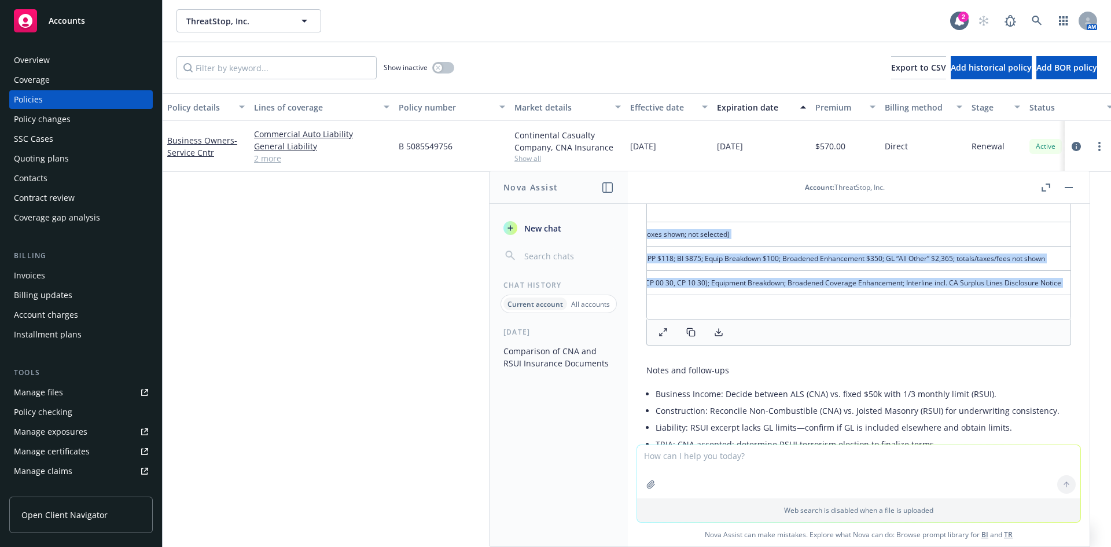
drag, startPoint x: 954, startPoint y: 342, endPoint x: 749, endPoint y: 347, distance: 205.4
click at [744, 319] on div "Category CNA (Bound BOP Renewal) RSUI (Quote – Property Focus) Document status/…" at bounding box center [858, 40] width 425 height 559
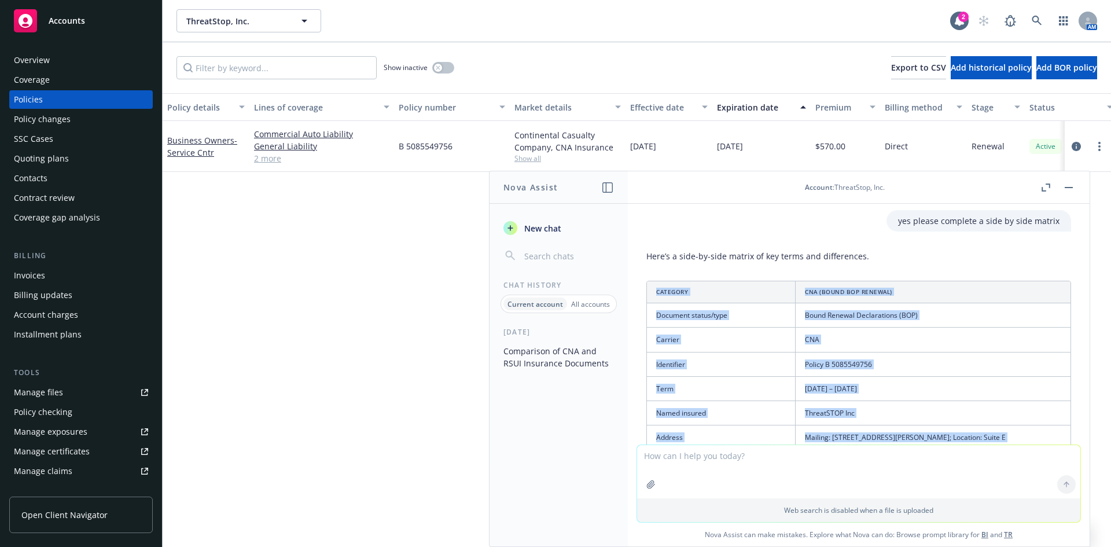
scroll to position [1480, 0]
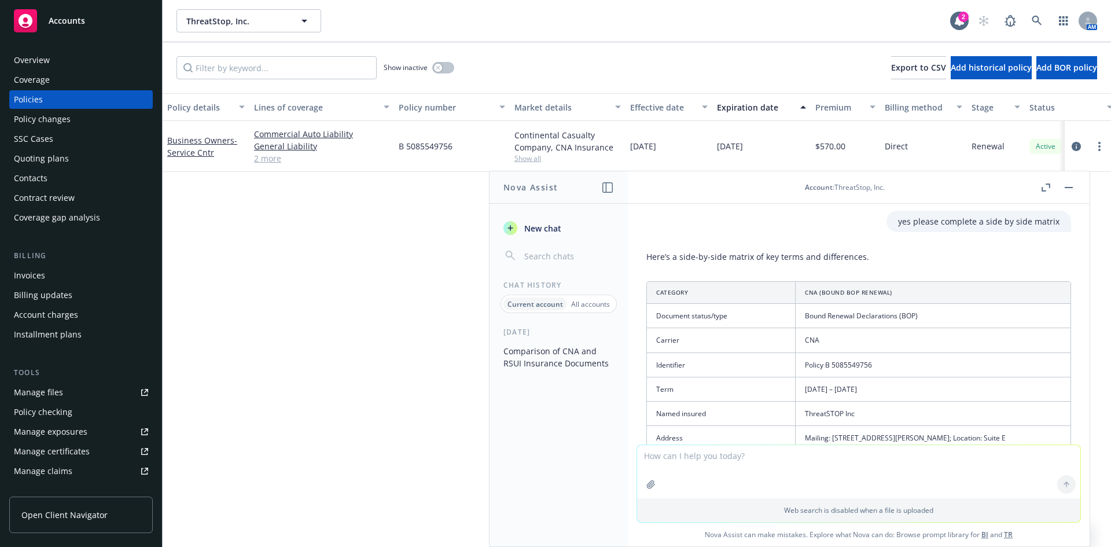
click at [773, 304] on th "Category" at bounding box center [721, 293] width 149 height 22
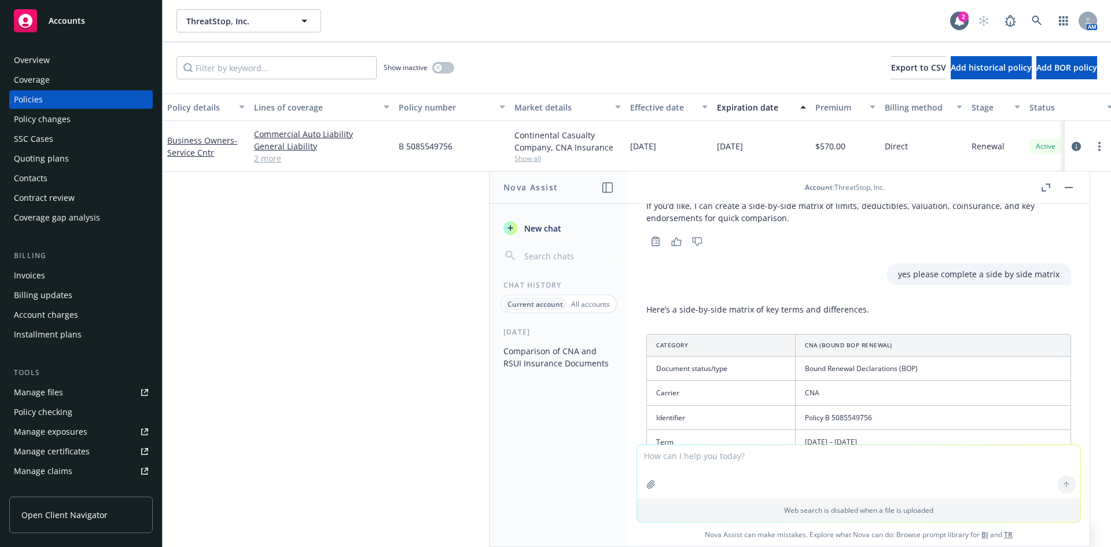
scroll to position [1537, 0]
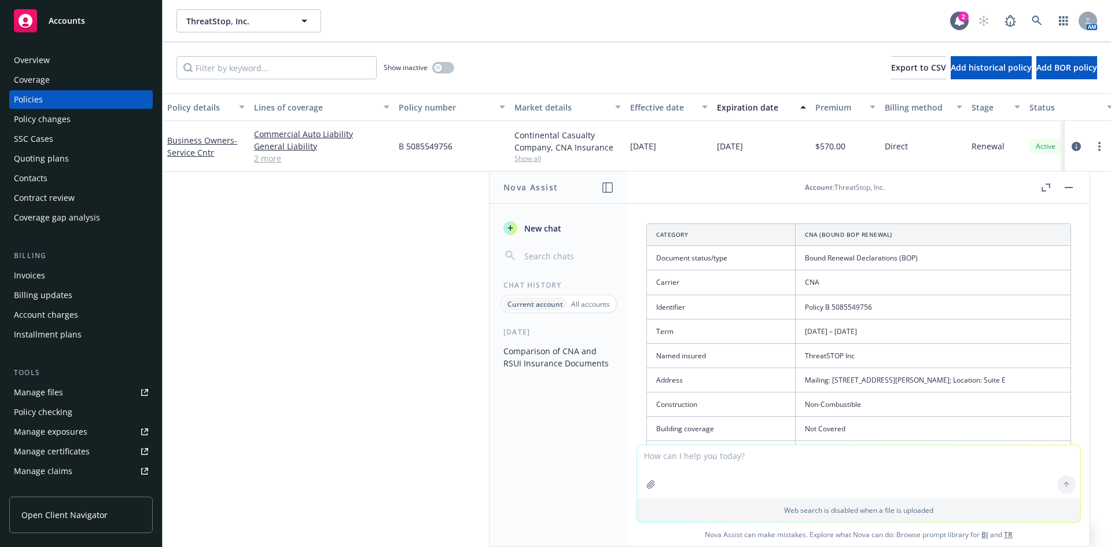
click at [701, 246] on th "Category" at bounding box center [721, 235] width 149 height 22
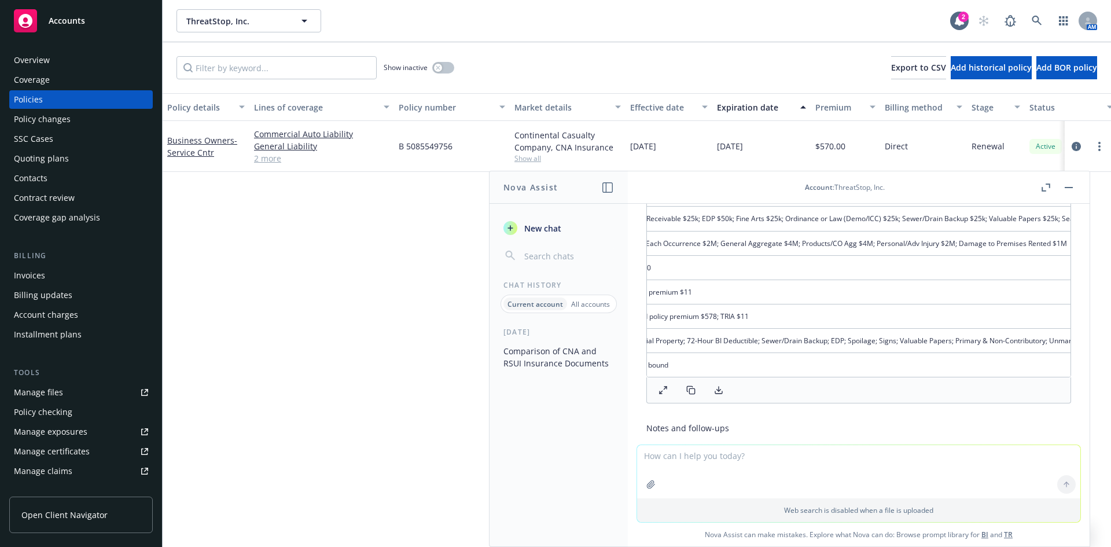
scroll to position [0, 192]
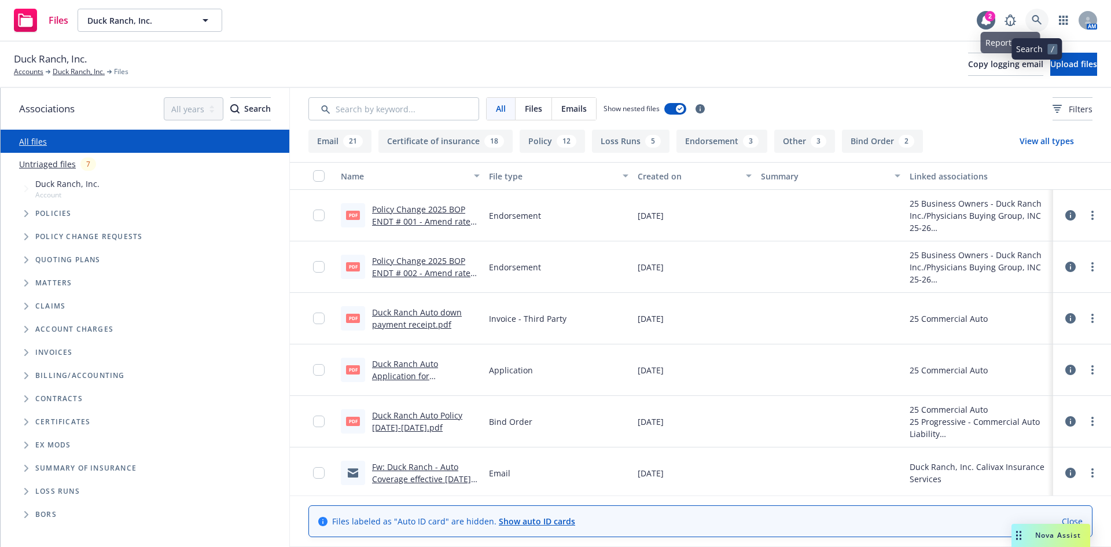
click at [1036, 17] on icon at bounding box center [1036, 20] width 10 height 10
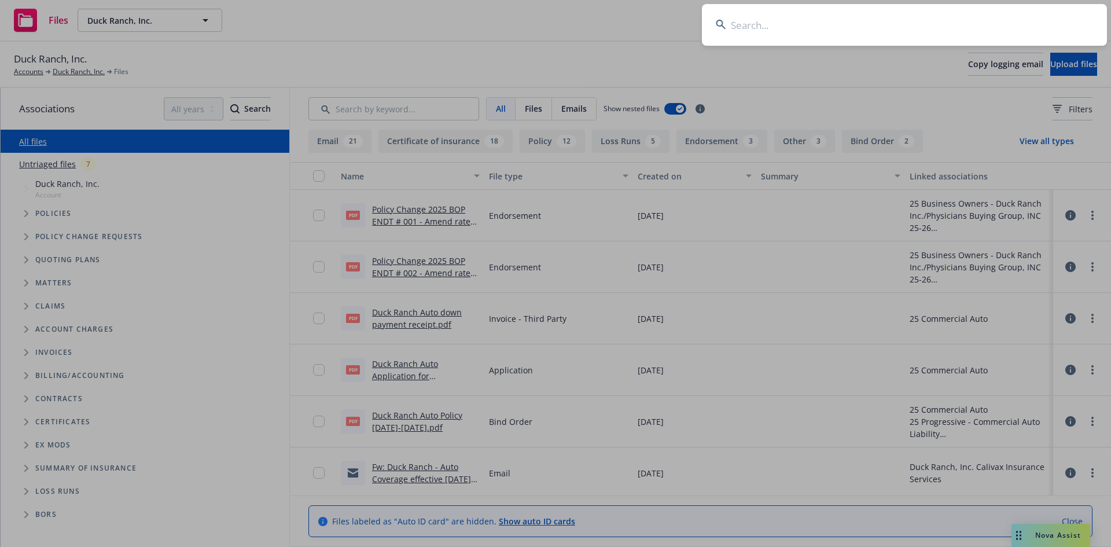
click at [810, 14] on input at bounding box center [904, 25] width 405 height 42
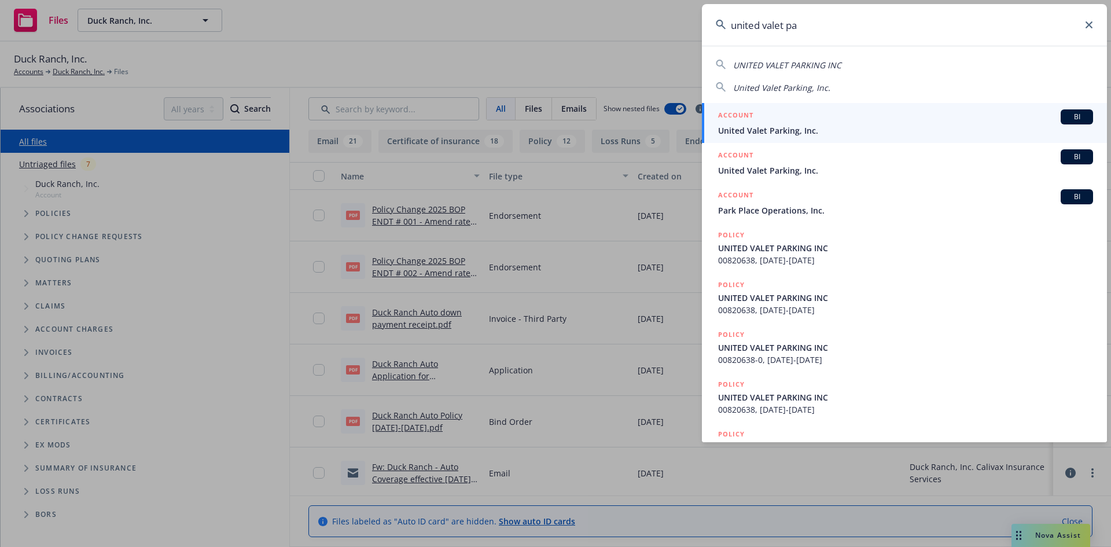
type input "united valet pa"
click at [736, 117] on h5 "ACCOUNT" at bounding box center [735, 116] width 35 height 14
